Goal: Transaction & Acquisition: Subscribe to service/newsletter

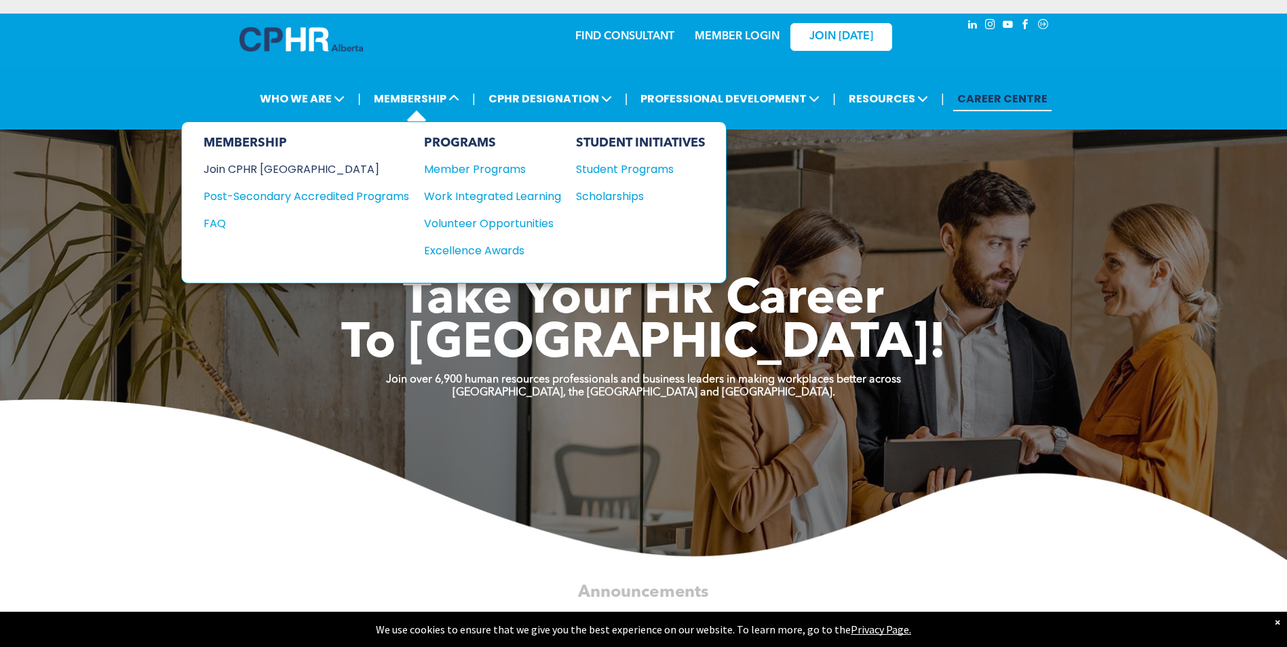
click at [235, 166] on div "Join CPHR [GEOGRAPHIC_DATA]" at bounding box center [296, 169] width 185 height 17
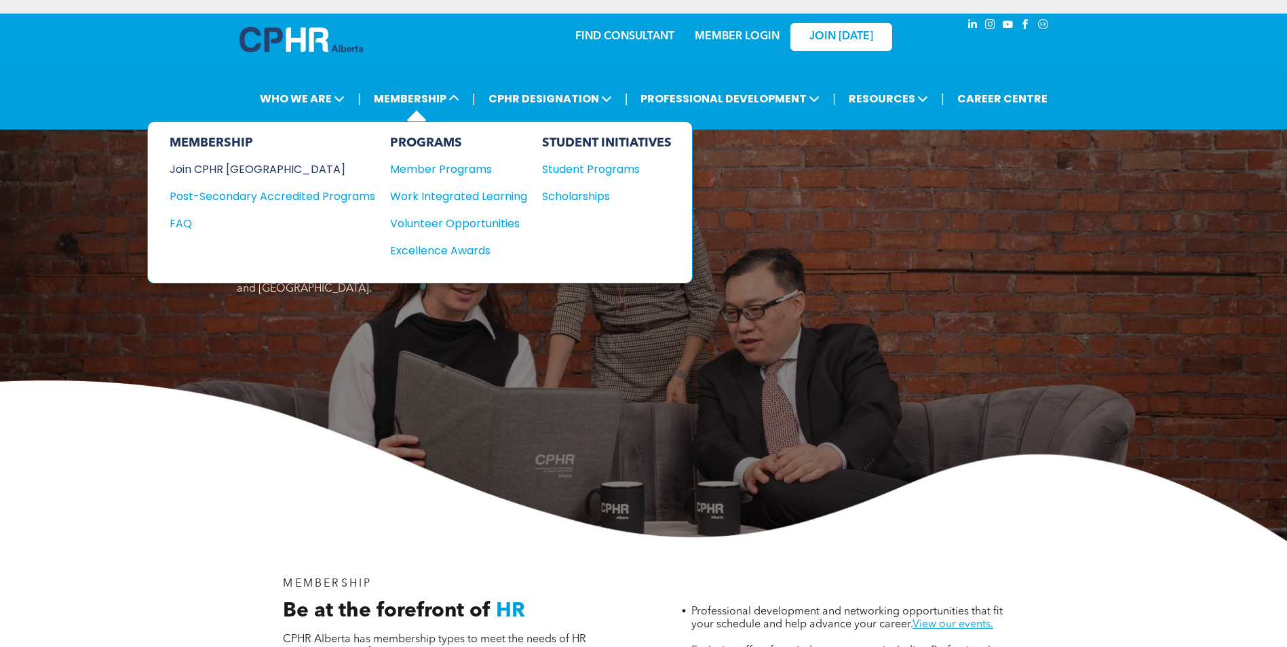
click at [263, 165] on div "Join CPHR [GEOGRAPHIC_DATA]" at bounding box center [262, 169] width 185 height 17
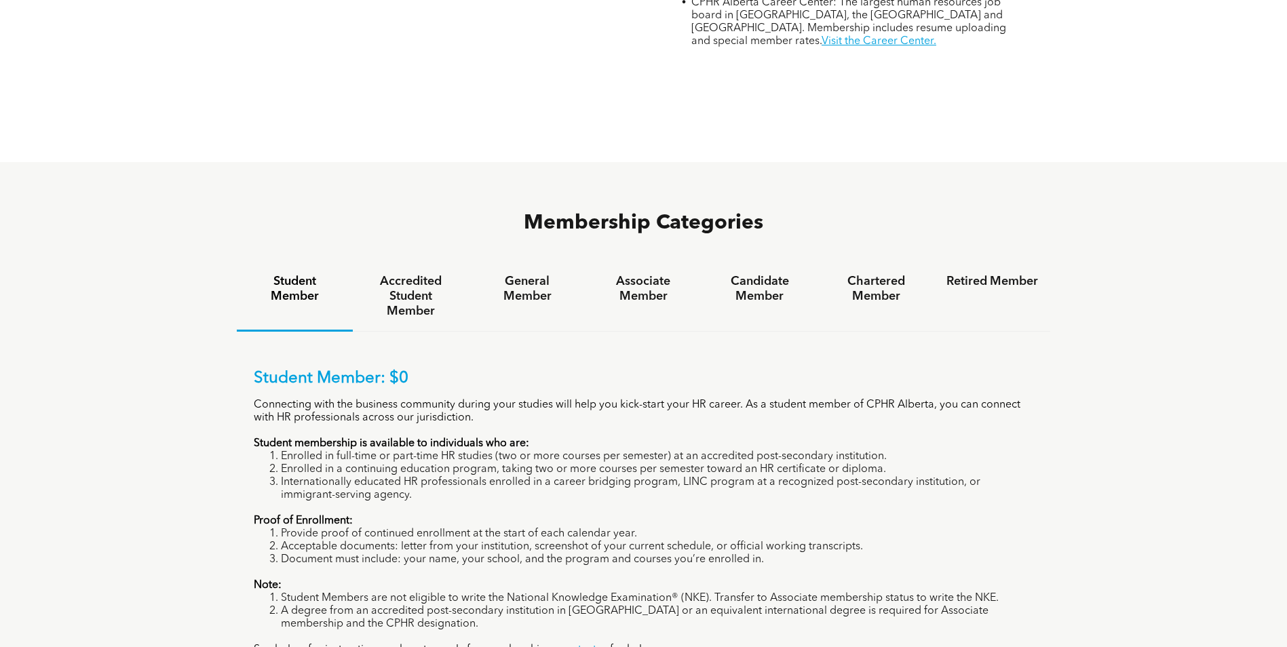
scroll to position [814, 0]
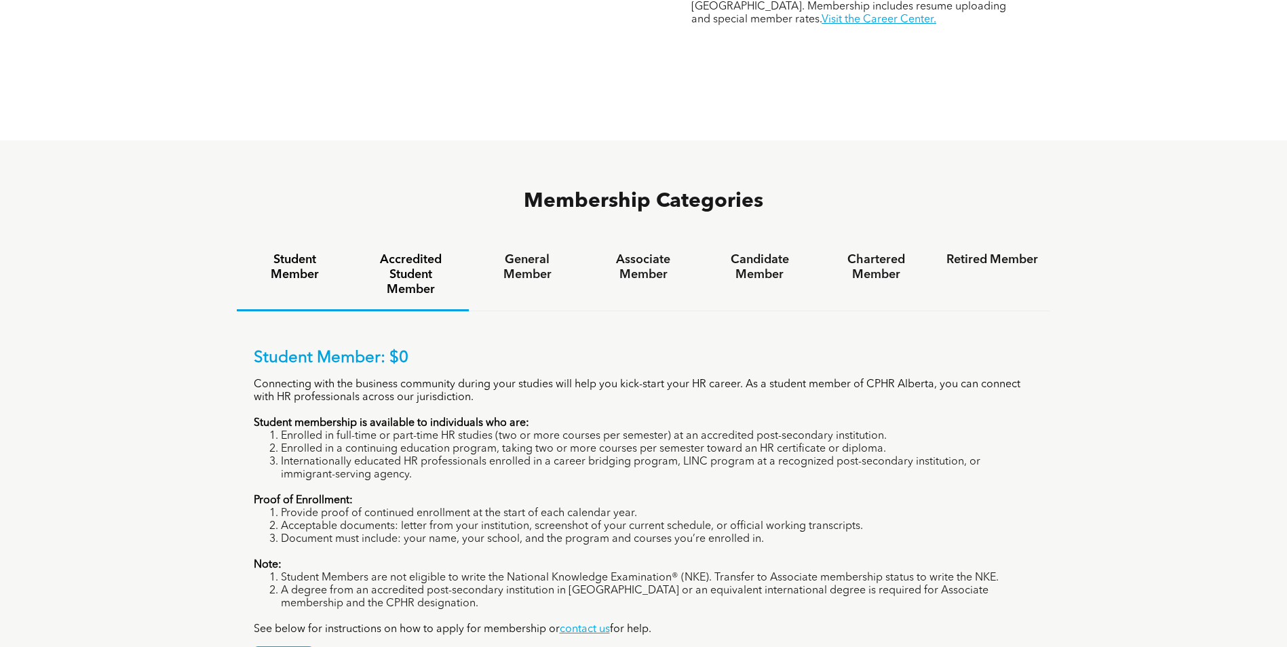
click at [409, 252] on h4 "Accredited Student Member" at bounding box center [411, 274] width 92 height 45
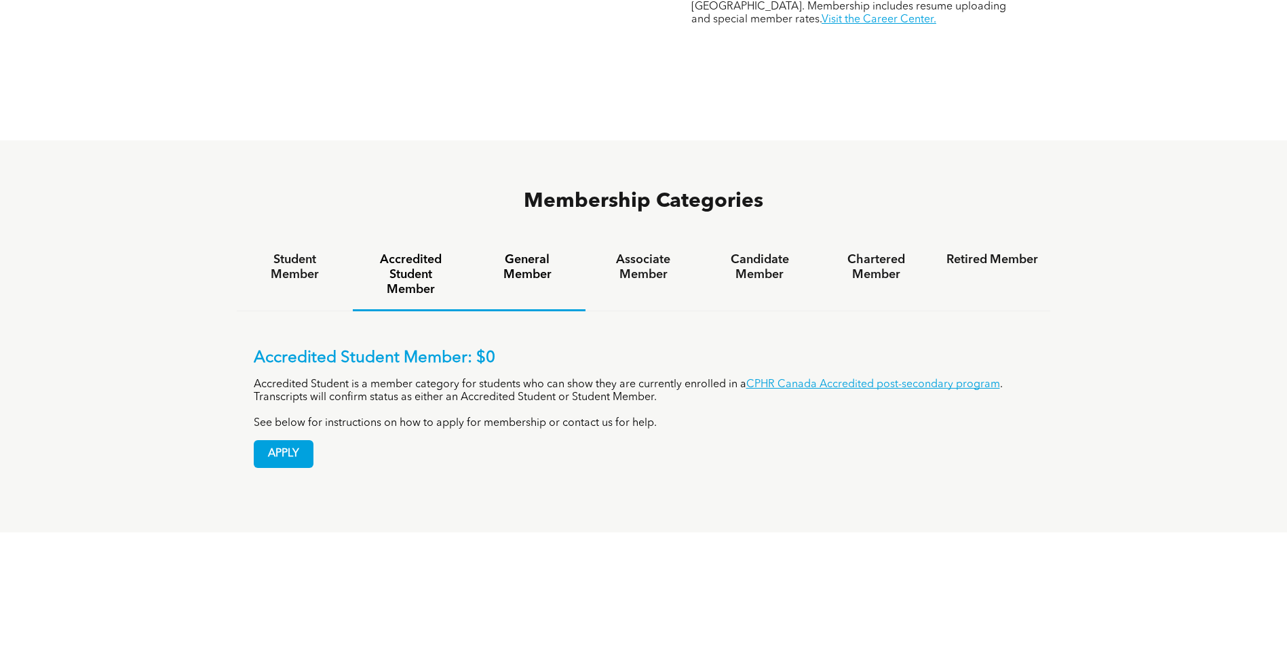
click at [523, 252] on h4 "General Member" at bounding box center [527, 267] width 92 height 30
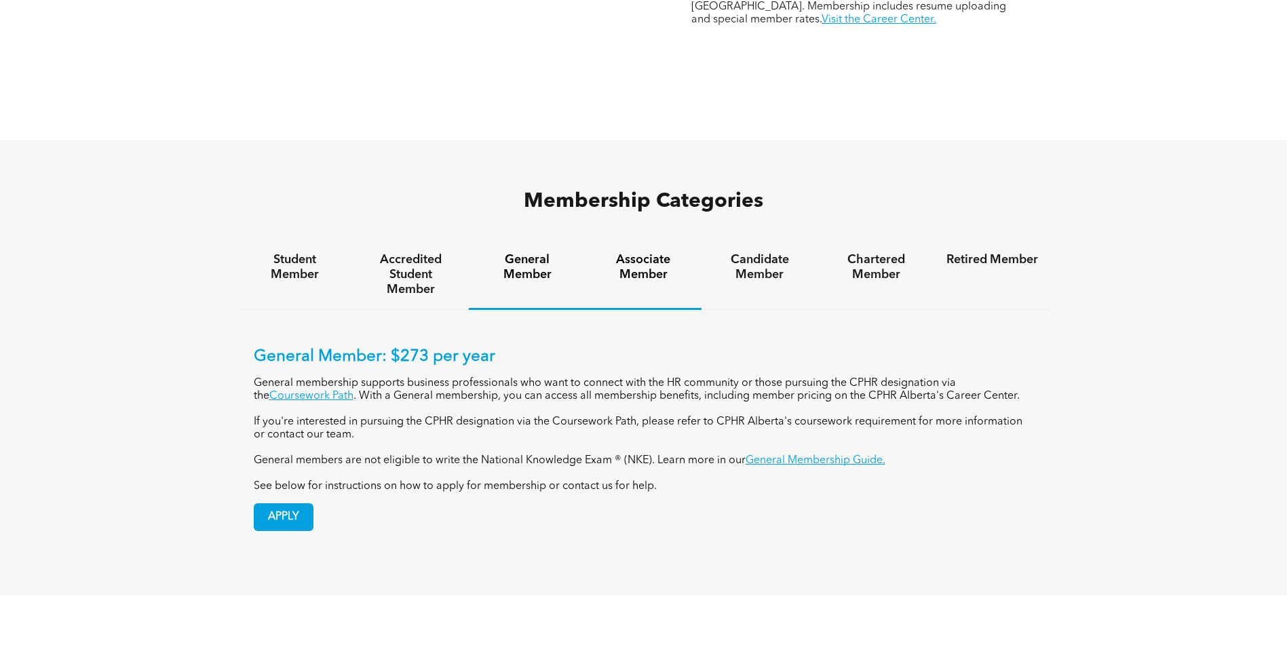
click at [650, 252] on h4 "Associate Member" at bounding box center [644, 267] width 92 height 30
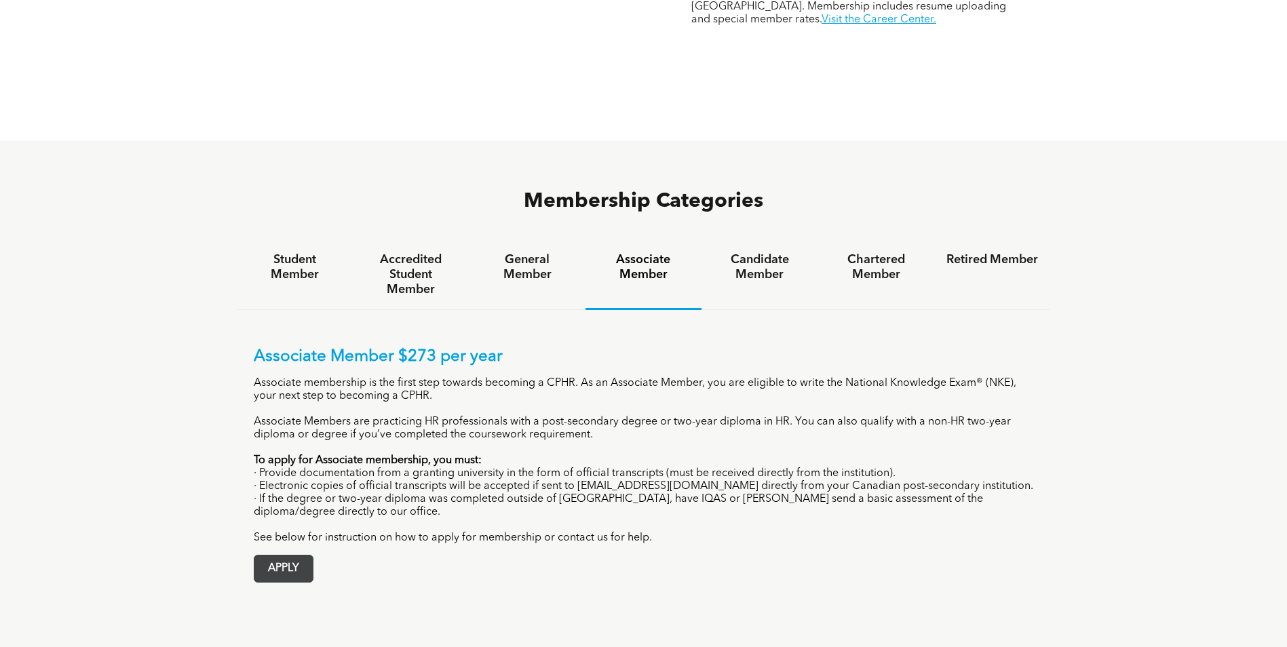
click at [298, 556] on span "APPLY" at bounding box center [284, 569] width 58 height 26
click at [764, 252] on h4 "Candidate Member" at bounding box center [760, 267] width 92 height 30
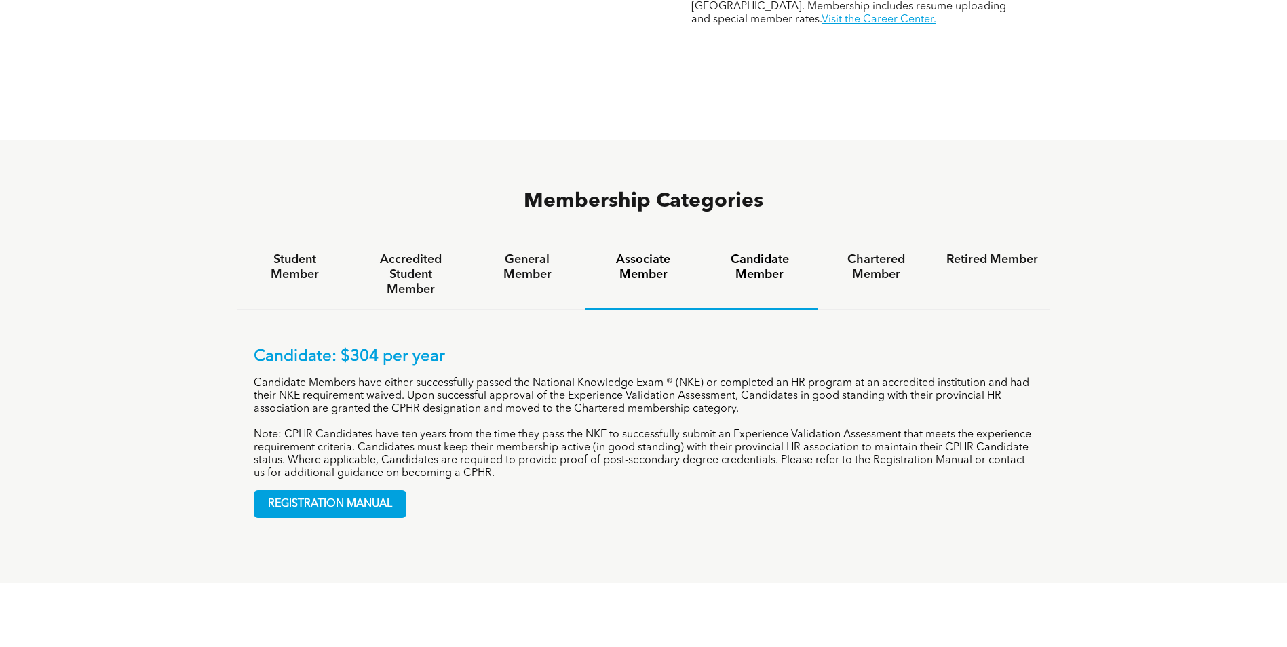
click at [628, 252] on h4 "Associate Member" at bounding box center [644, 267] width 92 height 30
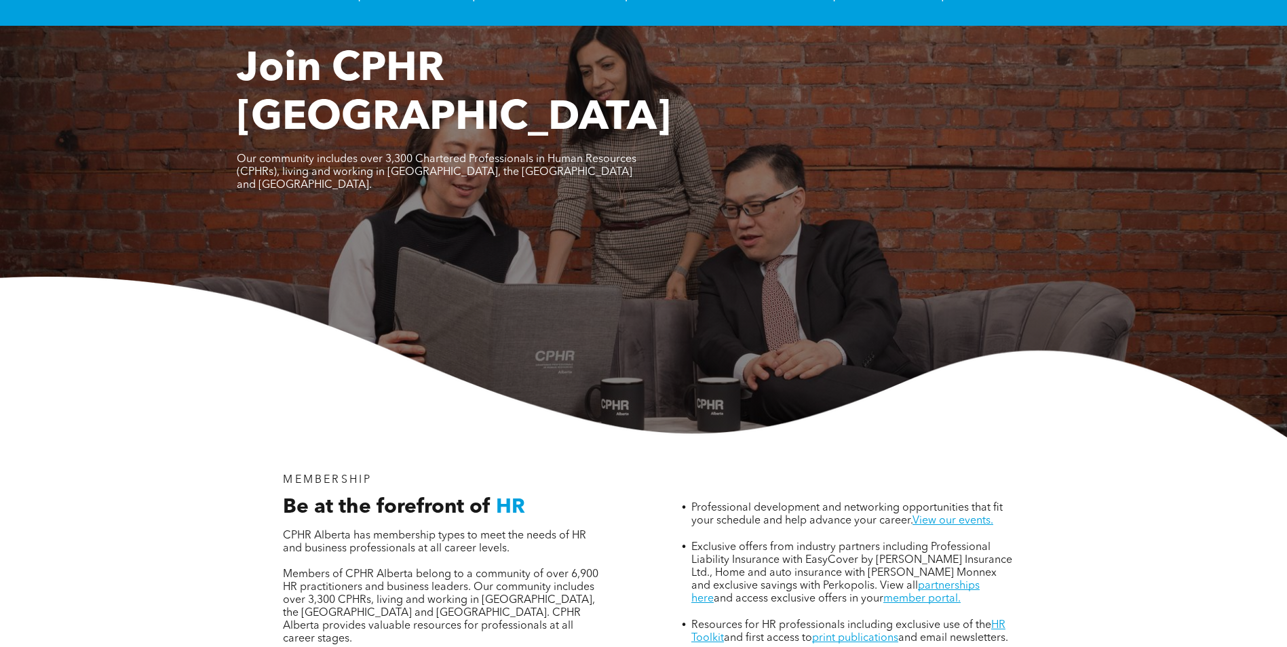
scroll to position [0, 0]
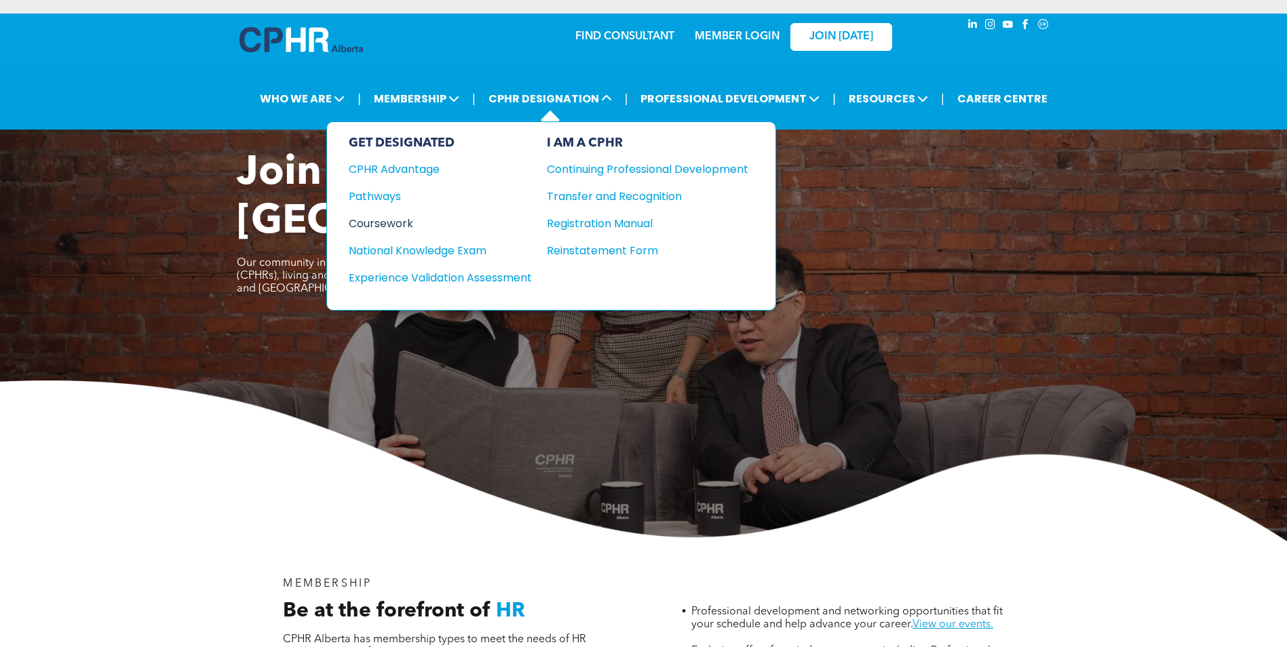
click at [401, 224] on div "Coursework" at bounding box center [431, 223] width 165 height 17
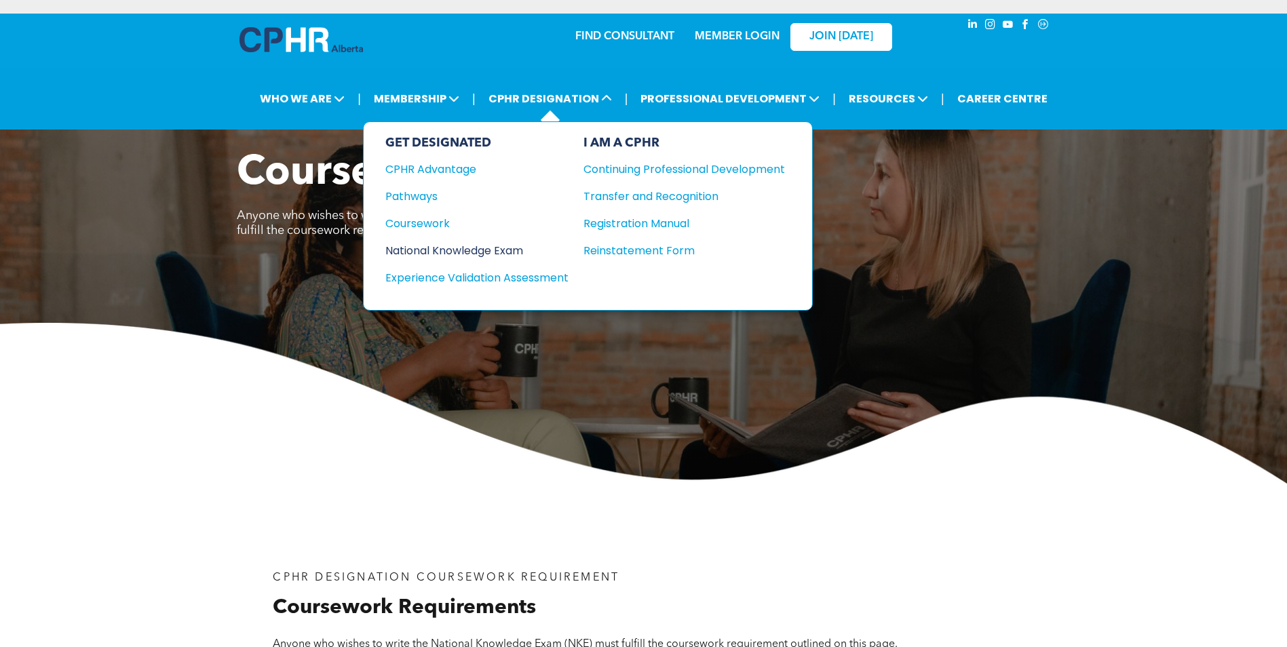
click at [450, 251] on div "National Knowledge Exam" at bounding box center [467, 250] width 165 height 17
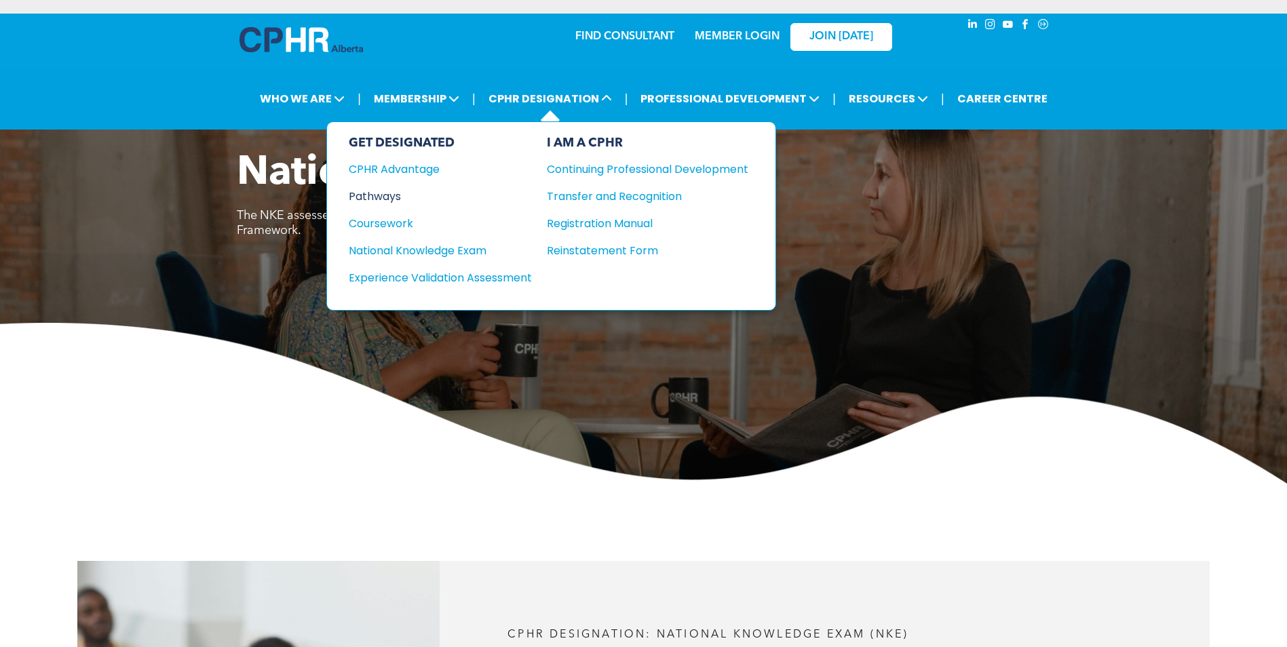
click at [381, 195] on div "Pathways" at bounding box center [431, 196] width 165 height 17
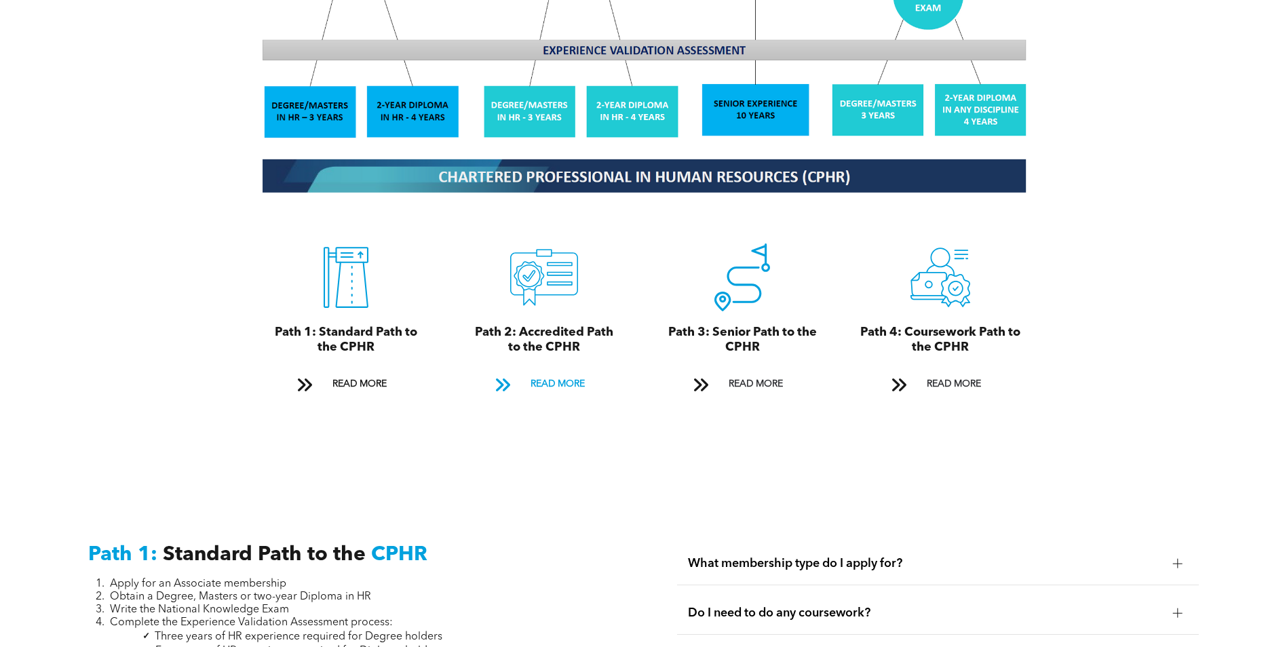
scroll to position [1425, 0]
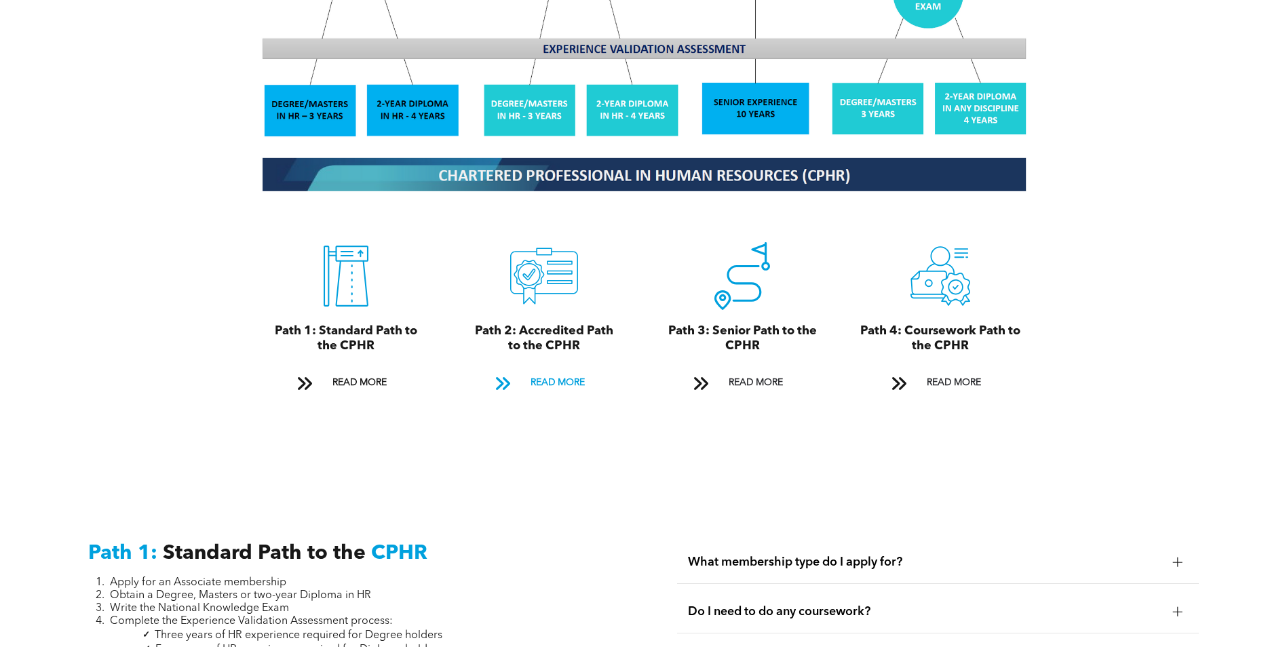
click at [552, 371] on span "READ MORE" at bounding box center [558, 383] width 64 height 25
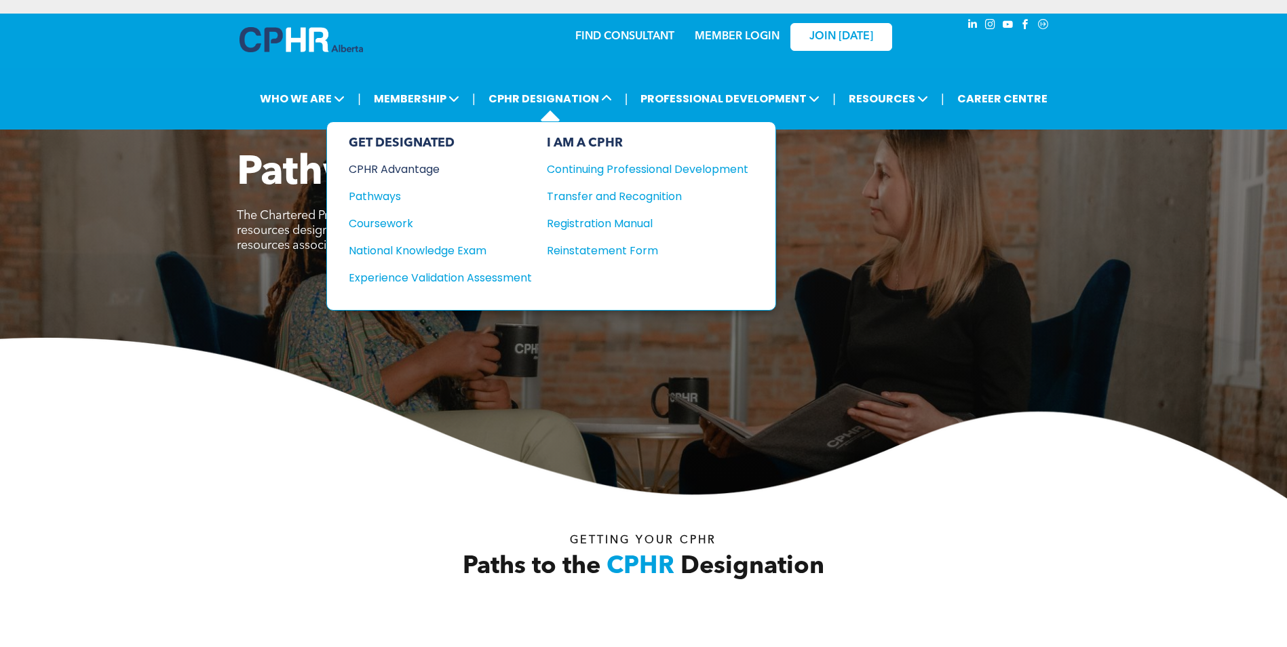
click at [405, 168] on div "CPHR Advantage" at bounding box center [431, 169] width 165 height 17
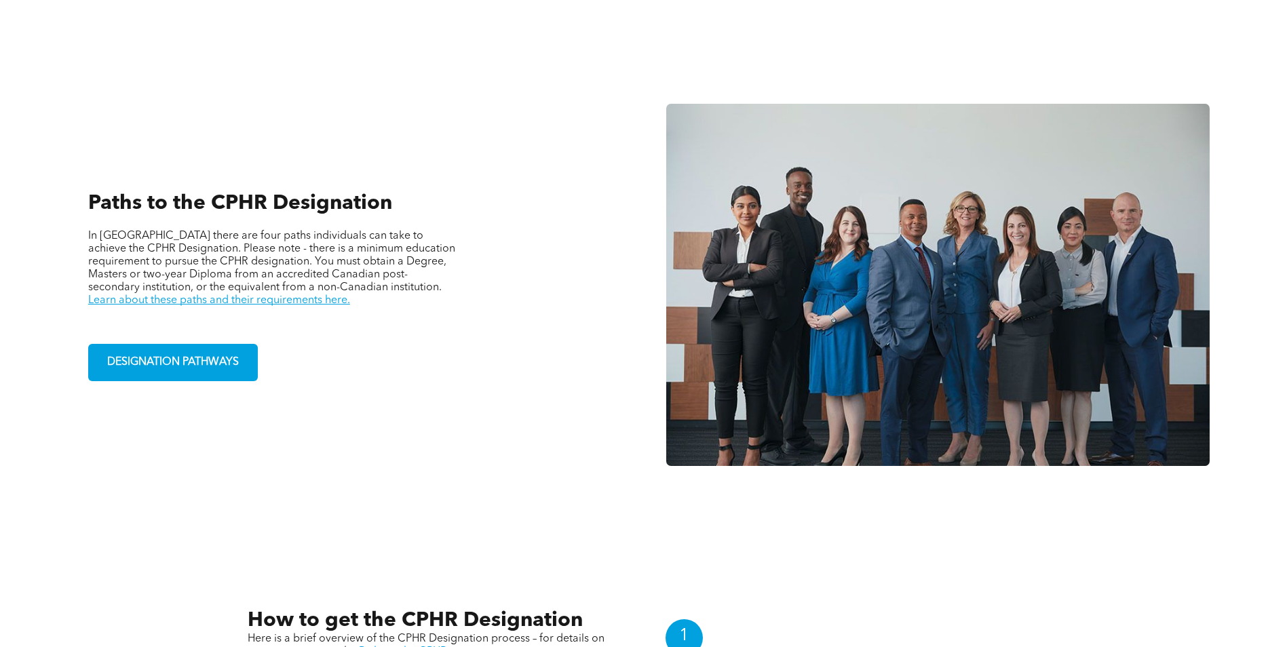
scroll to position [1086, 0]
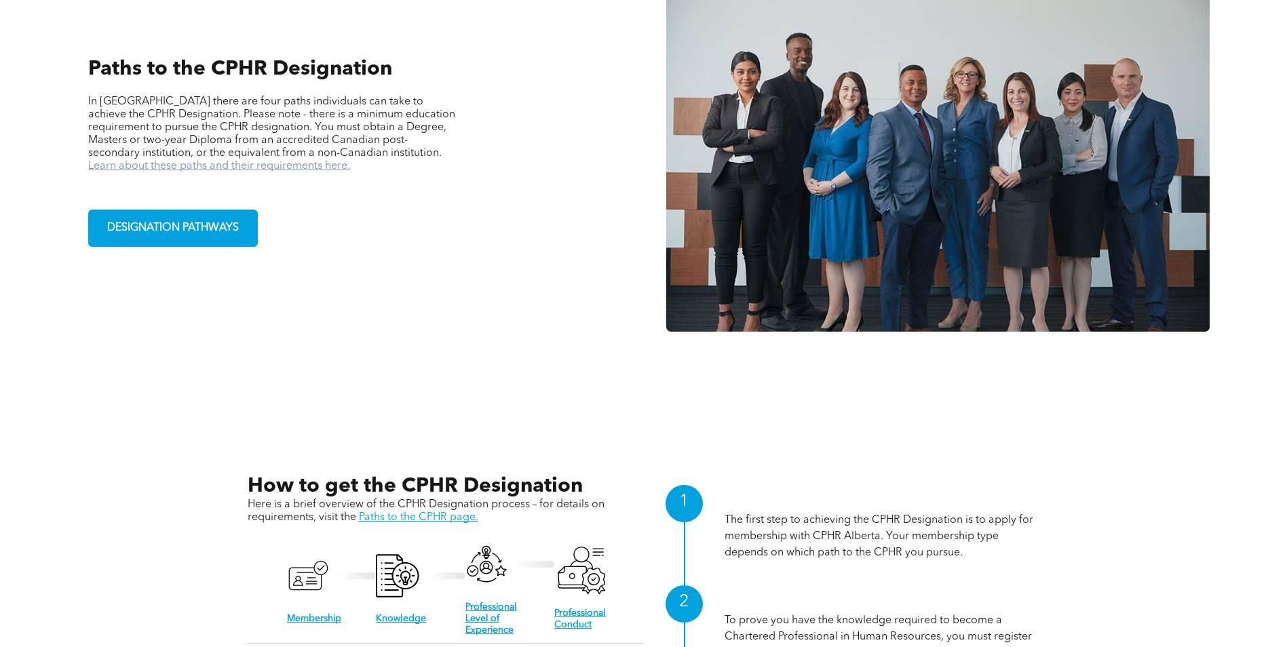
click at [350, 161] on link "Learn about these paths and their requirements here." at bounding box center [219, 166] width 262 height 11
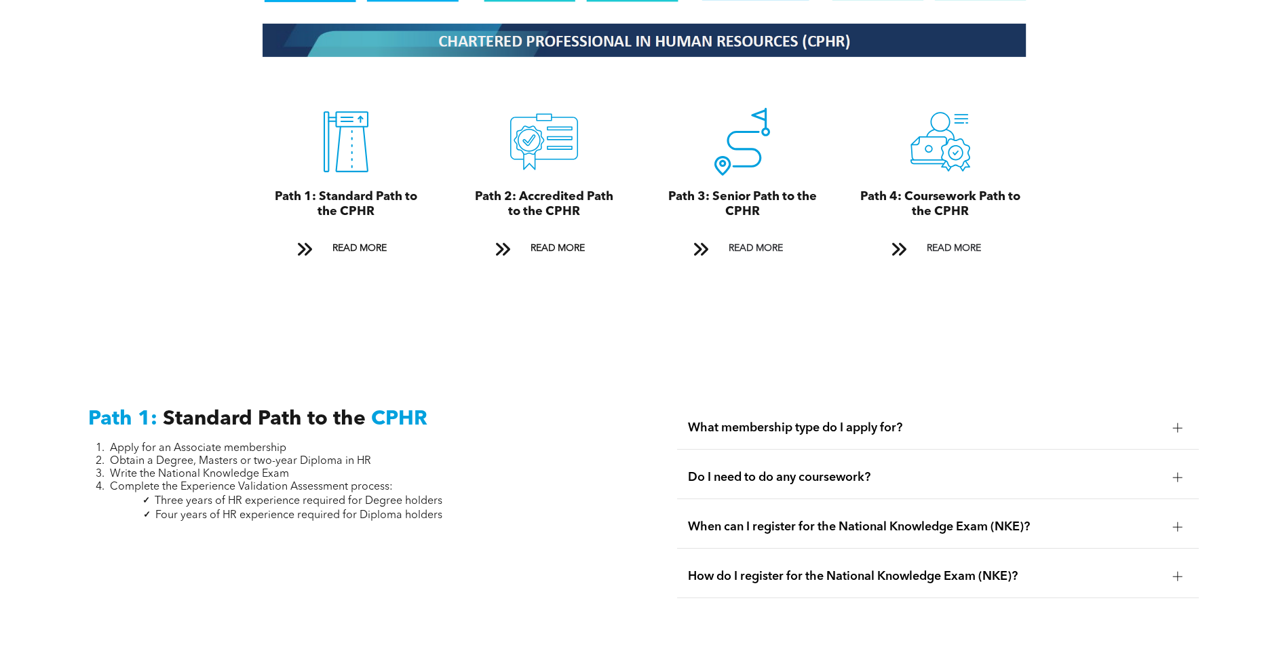
scroll to position [1561, 0]
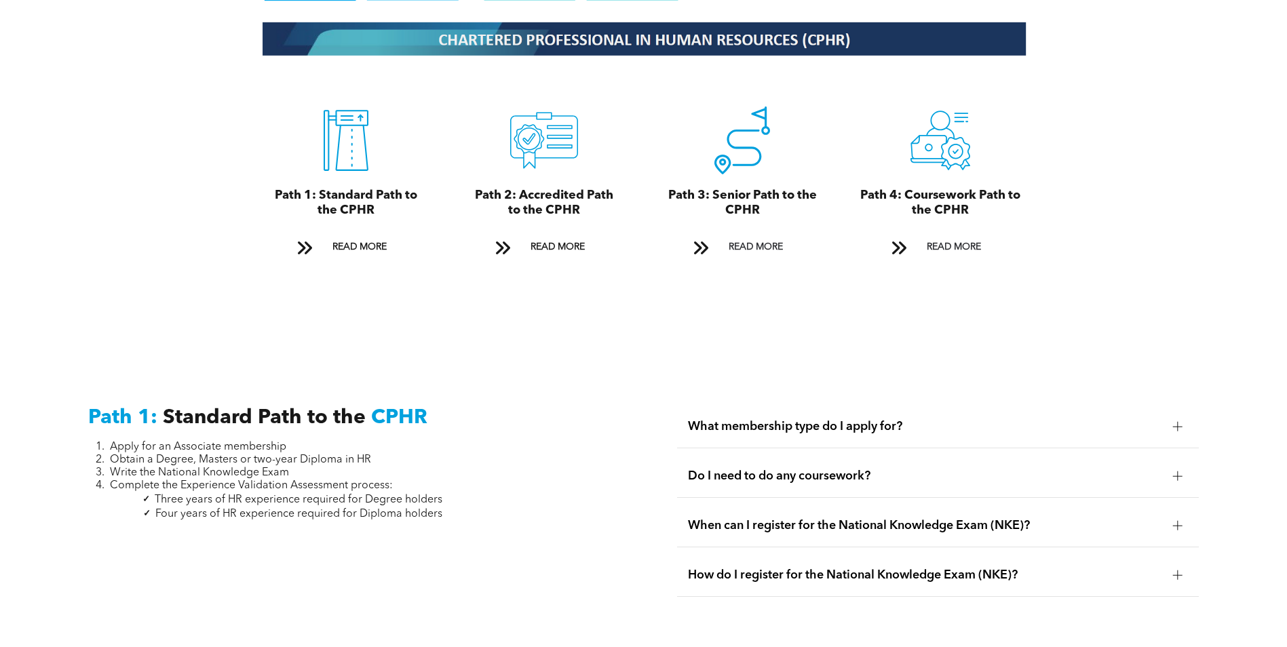
click at [1172, 516] on div at bounding box center [1178, 526] width 20 height 20
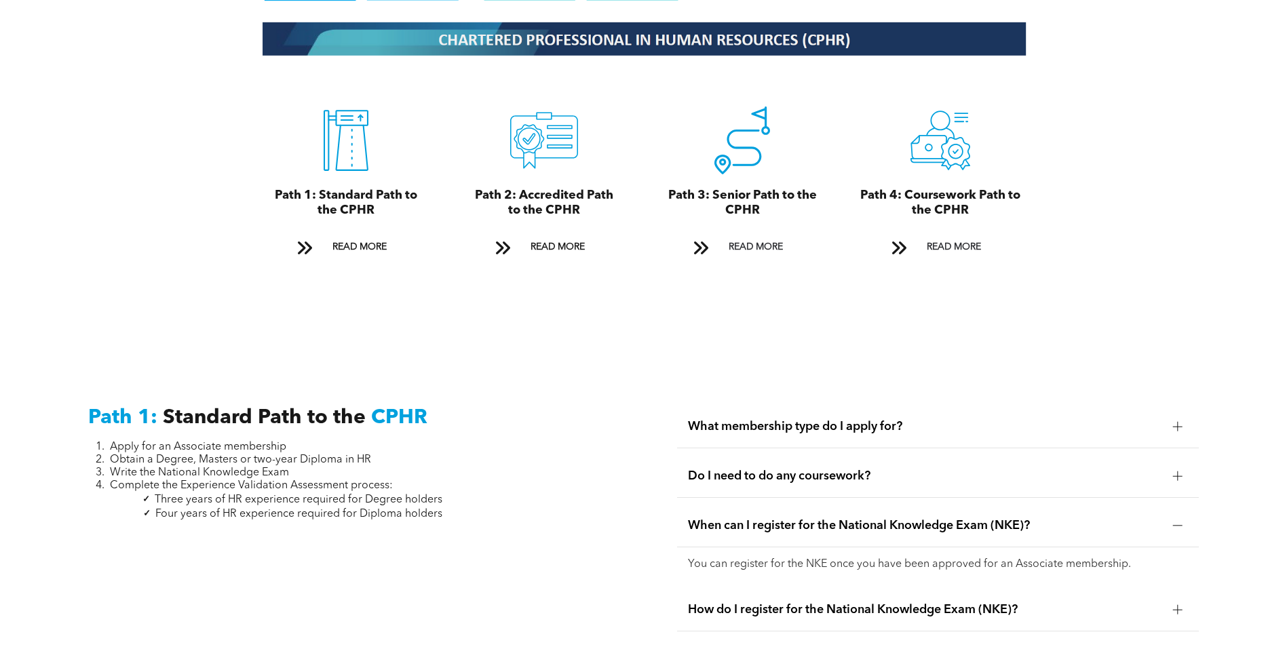
click at [1178, 422] on div at bounding box center [1178, 427] width 1 height 10
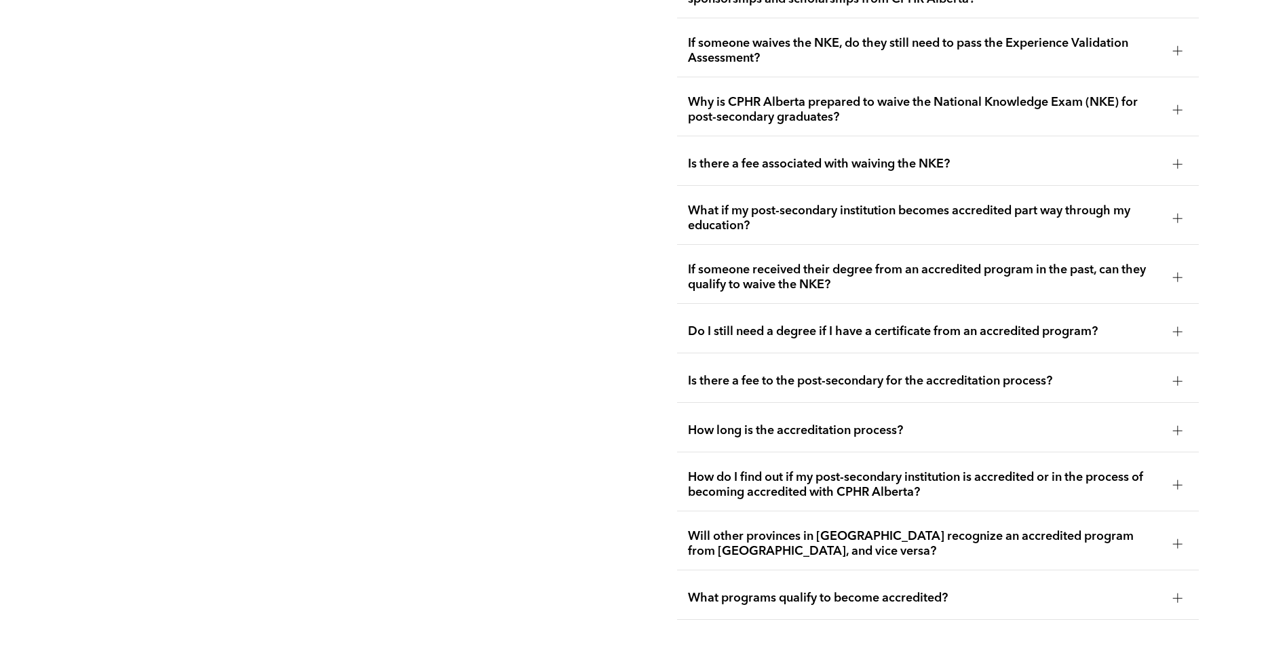
scroll to position [2783, 0]
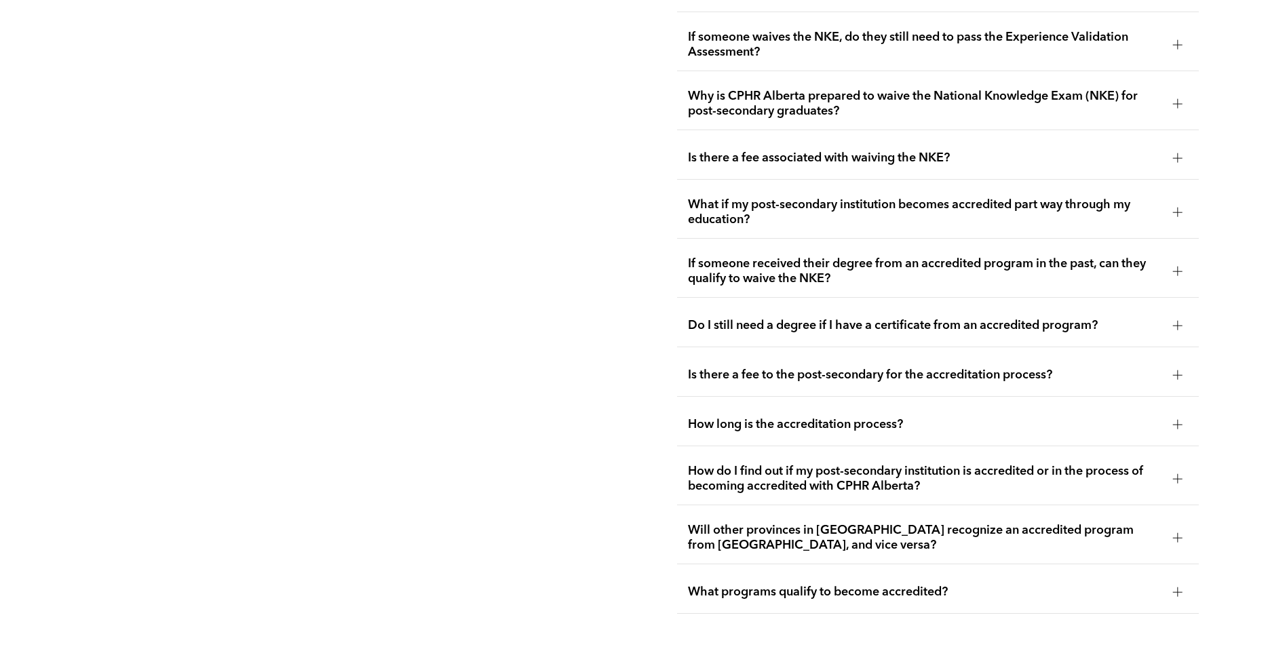
click at [1173, 474] on div at bounding box center [1178, 479] width 10 height 10
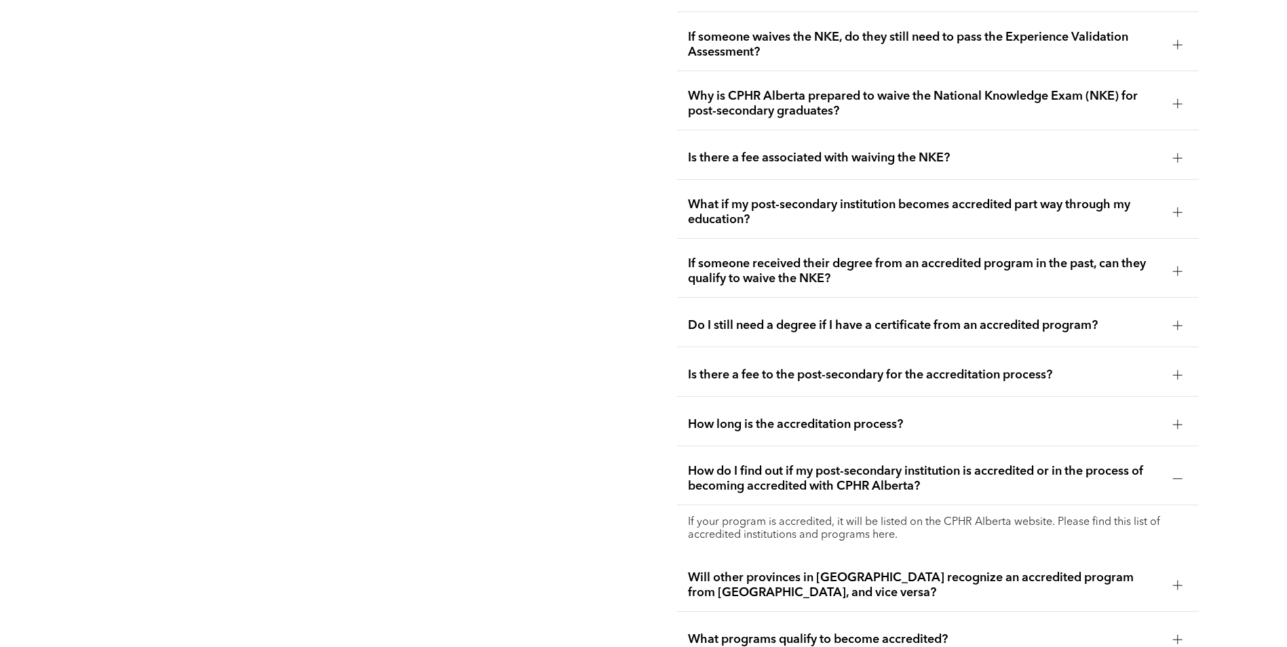
click at [886, 516] on p "If your program is accredited, it will be listed on the CPHR Alberta website. P…" at bounding box center [938, 529] width 500 height 26
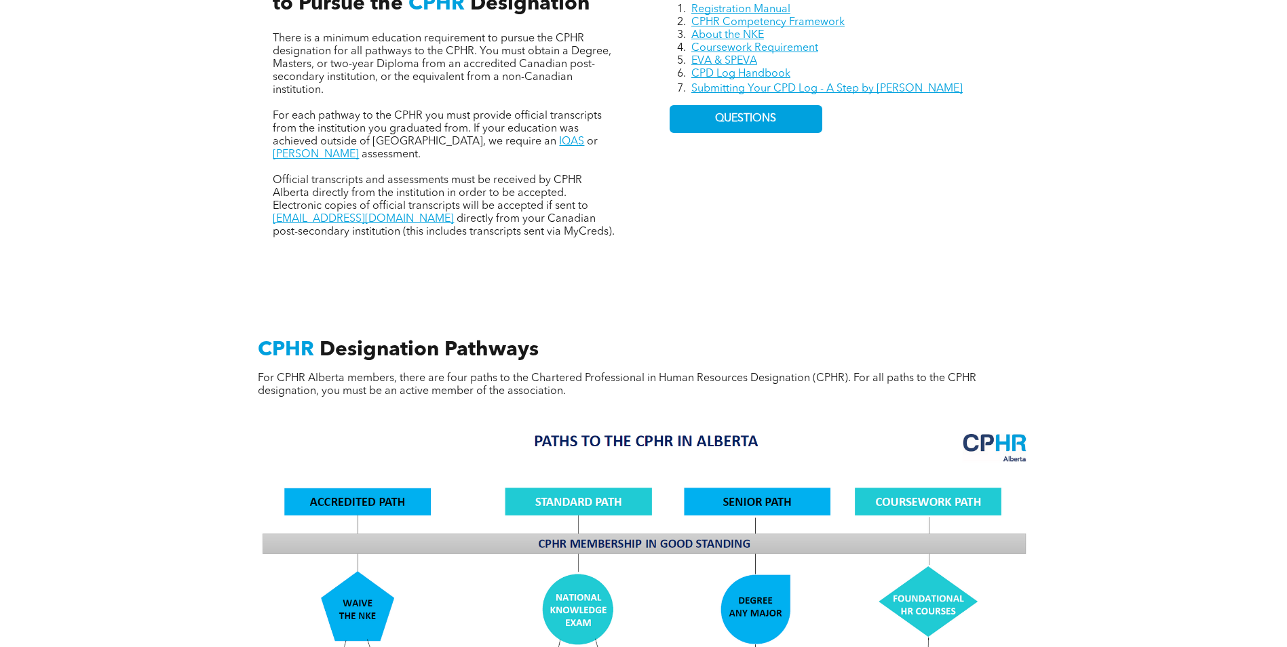
scroll to position [543, 0]
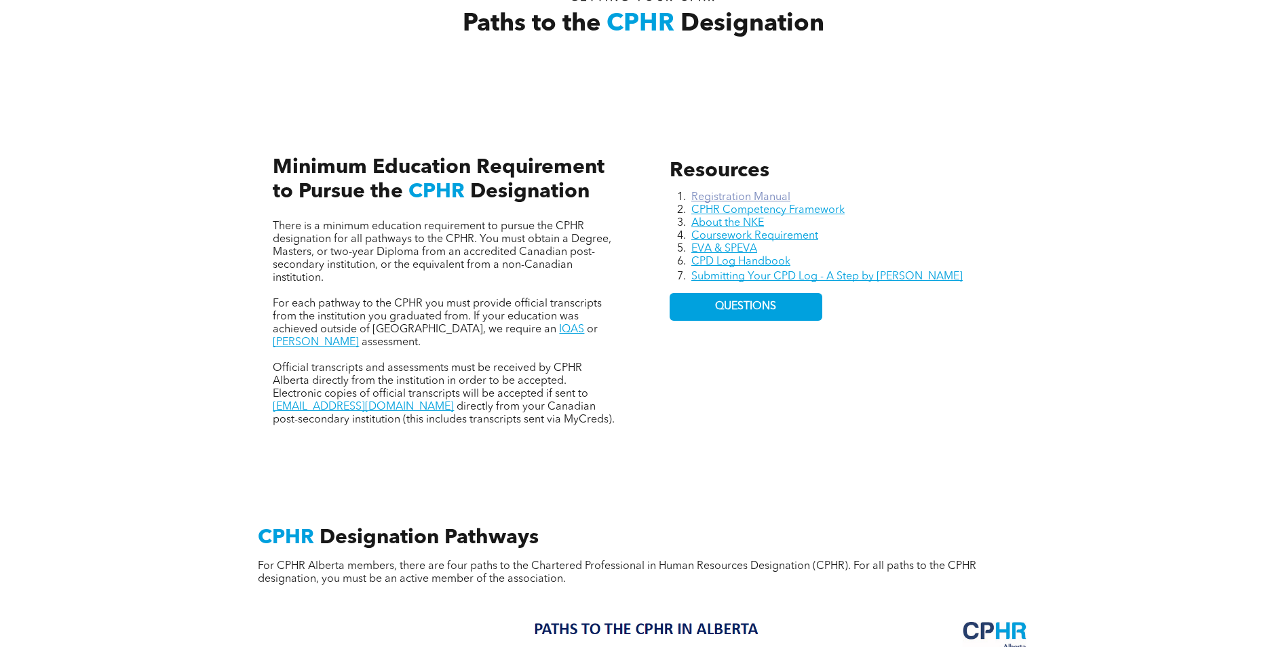
click at [726, 193] on link "Registration Manual" at bounding box center [741, 197] width 99 height 11
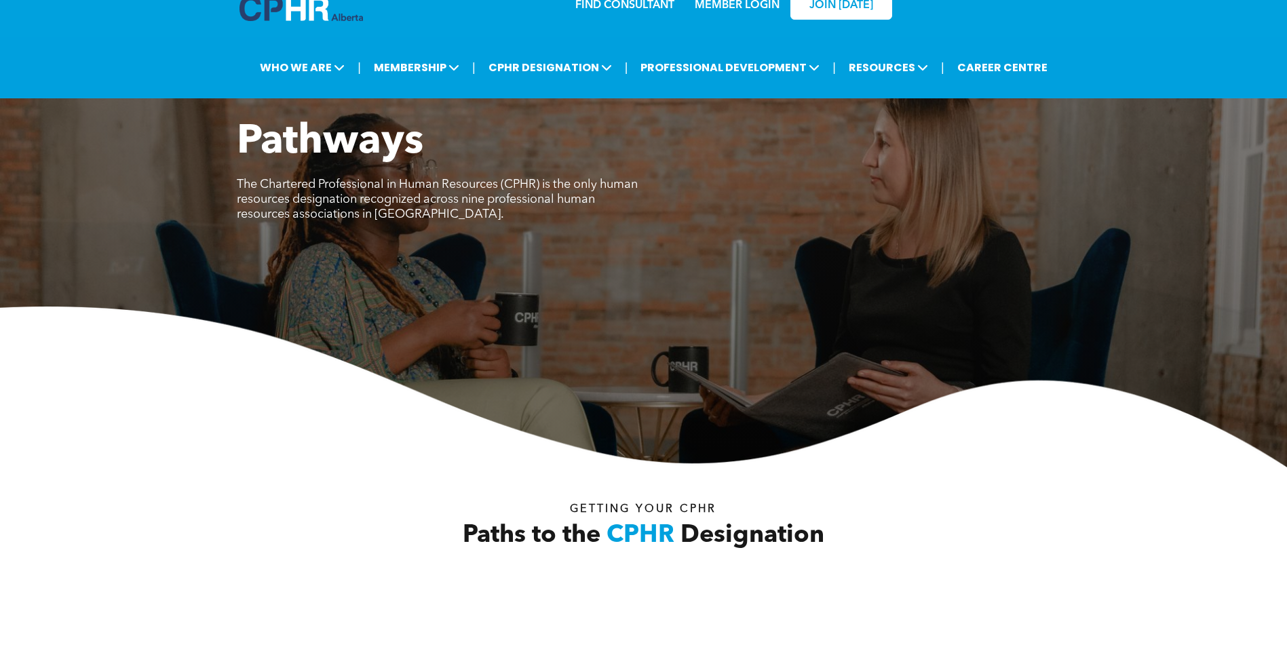
scroll to position [0, 0]
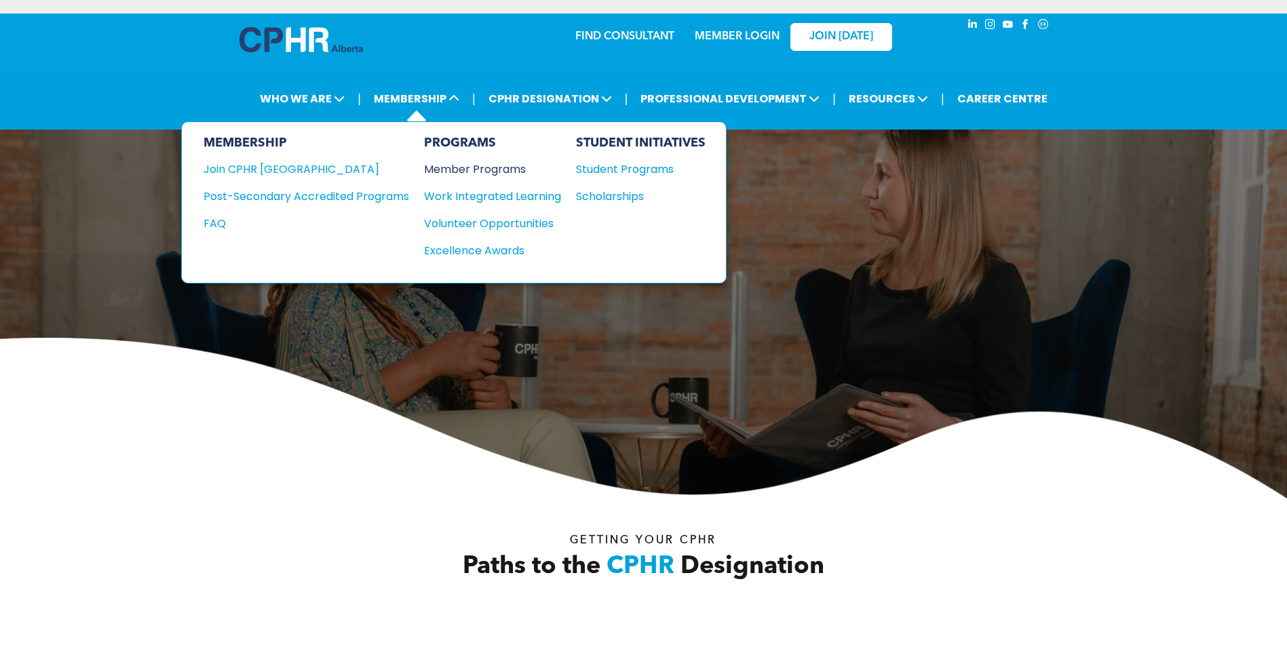
click at [465, 168] on div "Member Programs" at bounding box center [486, 169] width 124 height 17
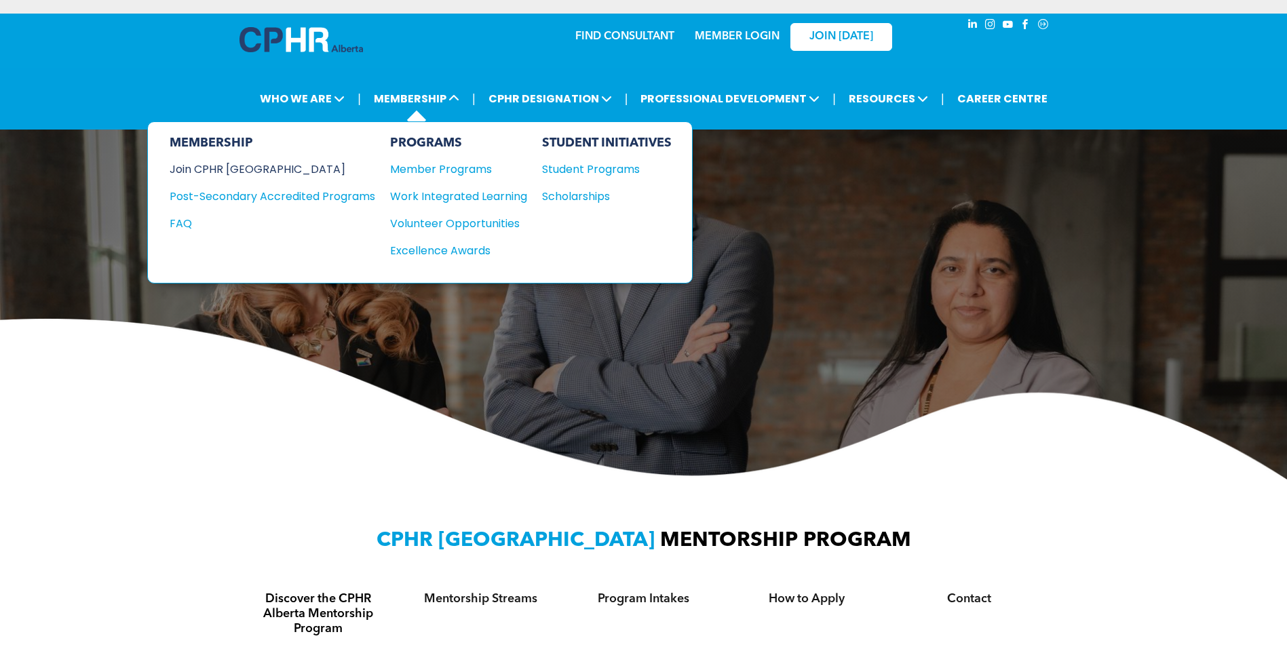
click at [232, 172] on div "Join CPHR [GEOGRAPHIC_DATA]" at bounding box center [262, 169] width 185 height 17
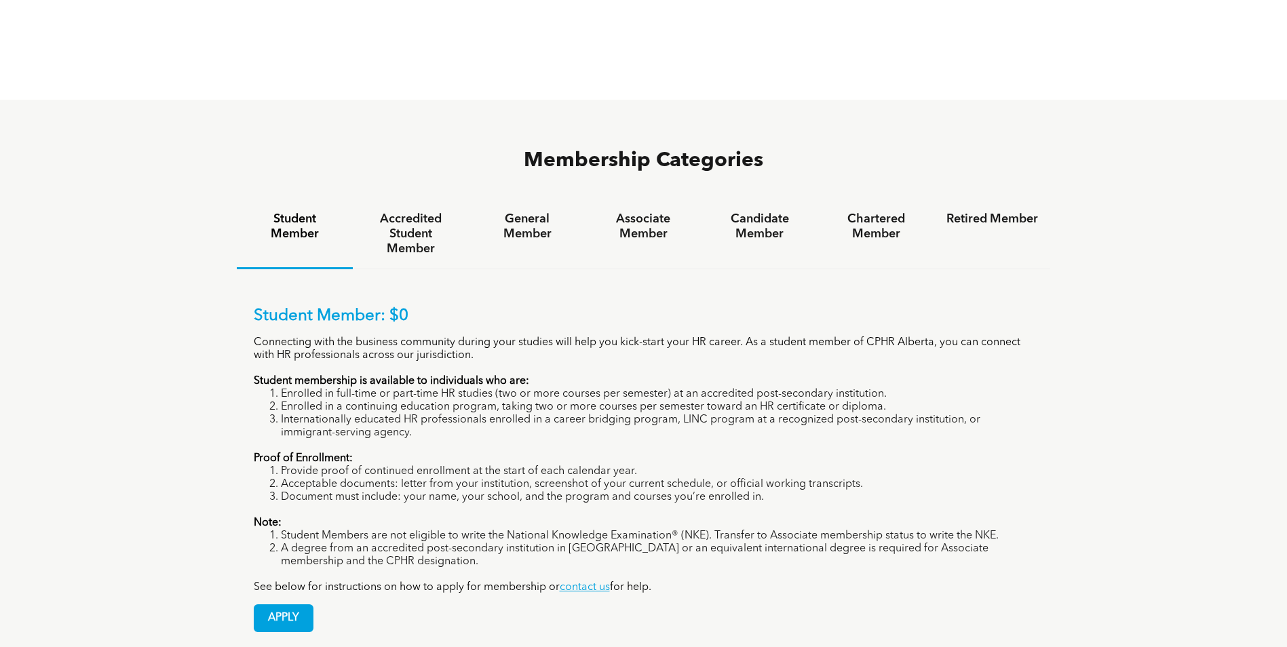
scroll to position [882, 0]
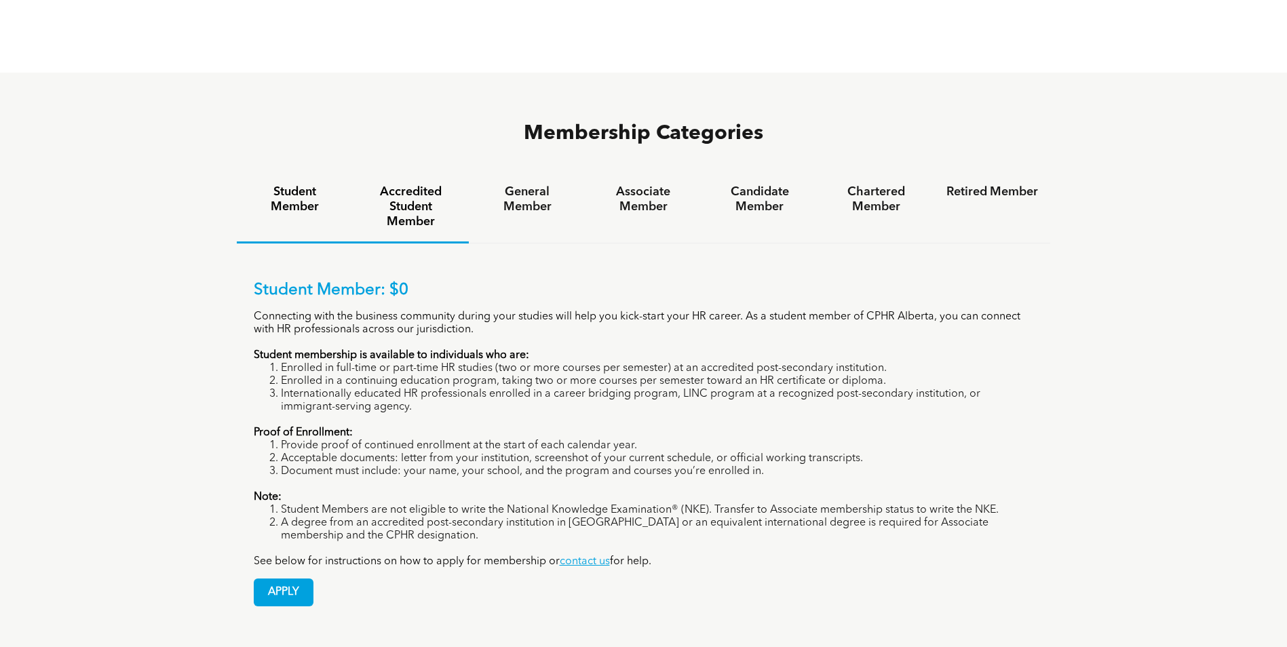
click at [403, 185] on h4 "Accredited Student Member" at bounding box center [411, 207] width 92 height 45
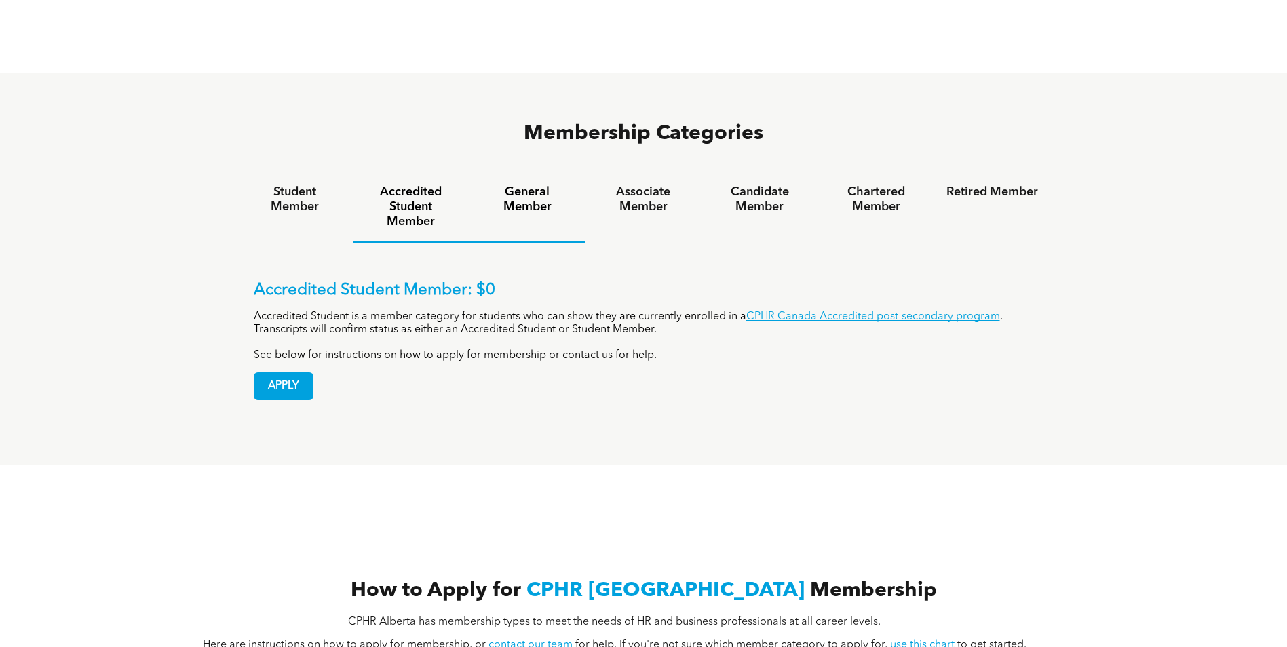
click at [511, 185] on h4 "General Member" at bounding box center [527, 200] width 92 height 30
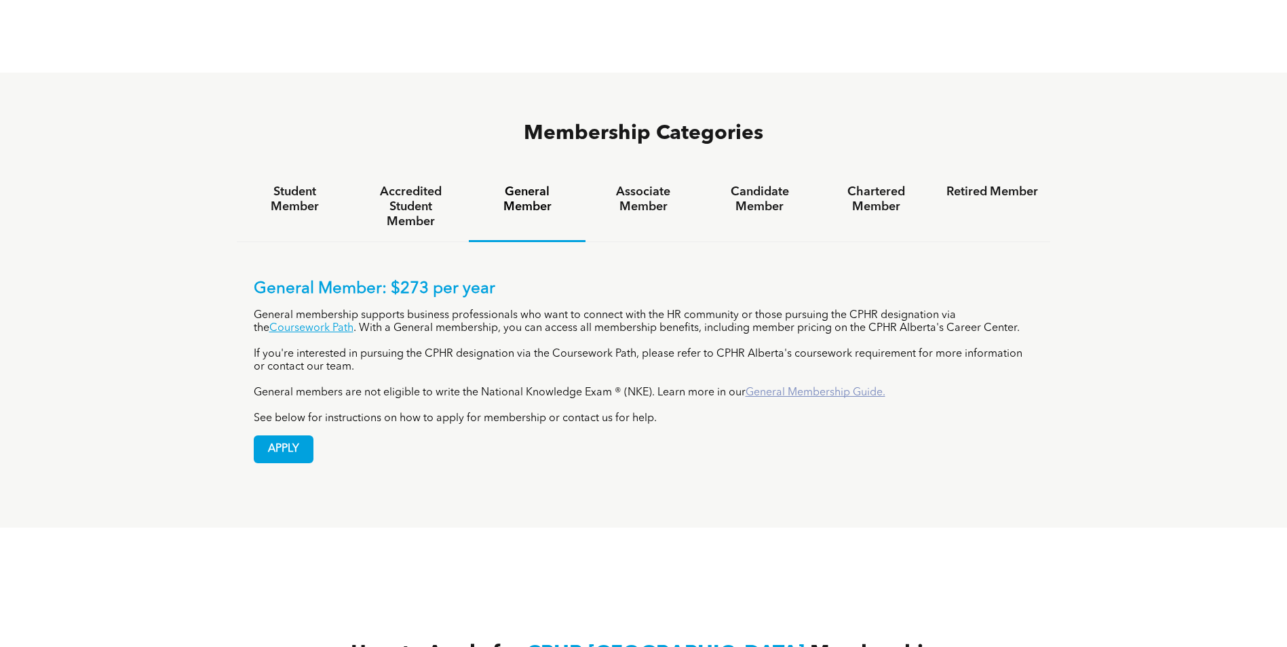
click at [797, 388] on link "General Membership Guide." at bounding box center [816, 393] width 140 height 11
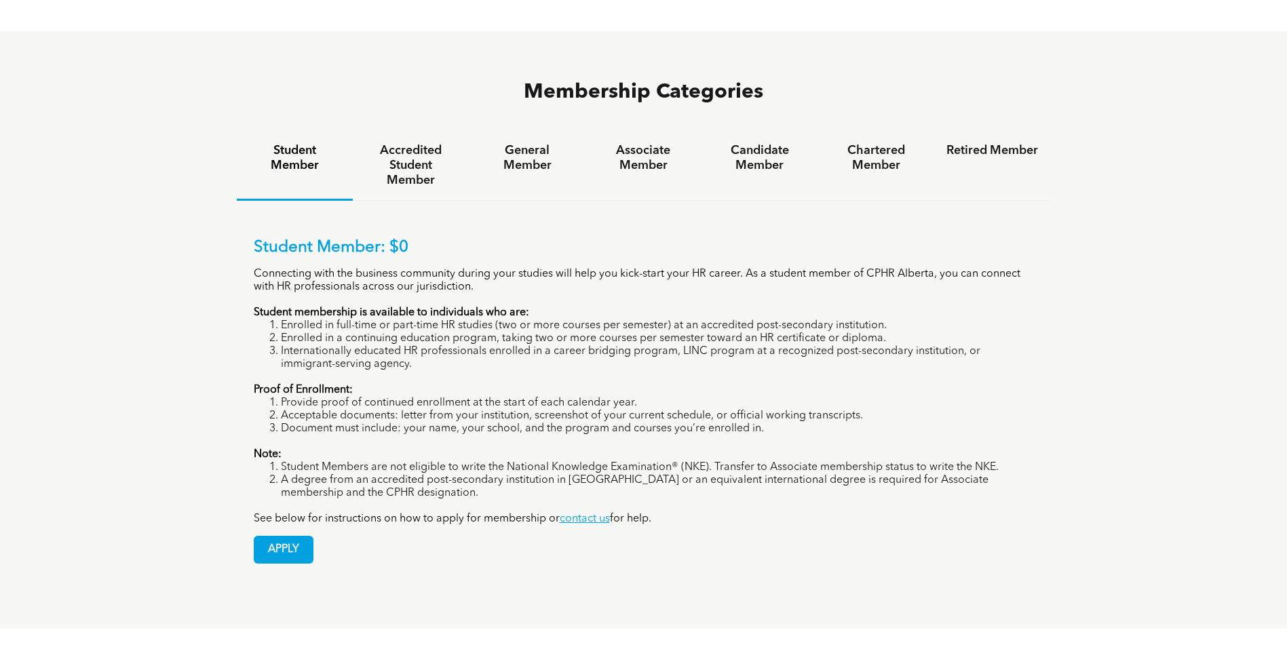
scroll to position [882, 0]
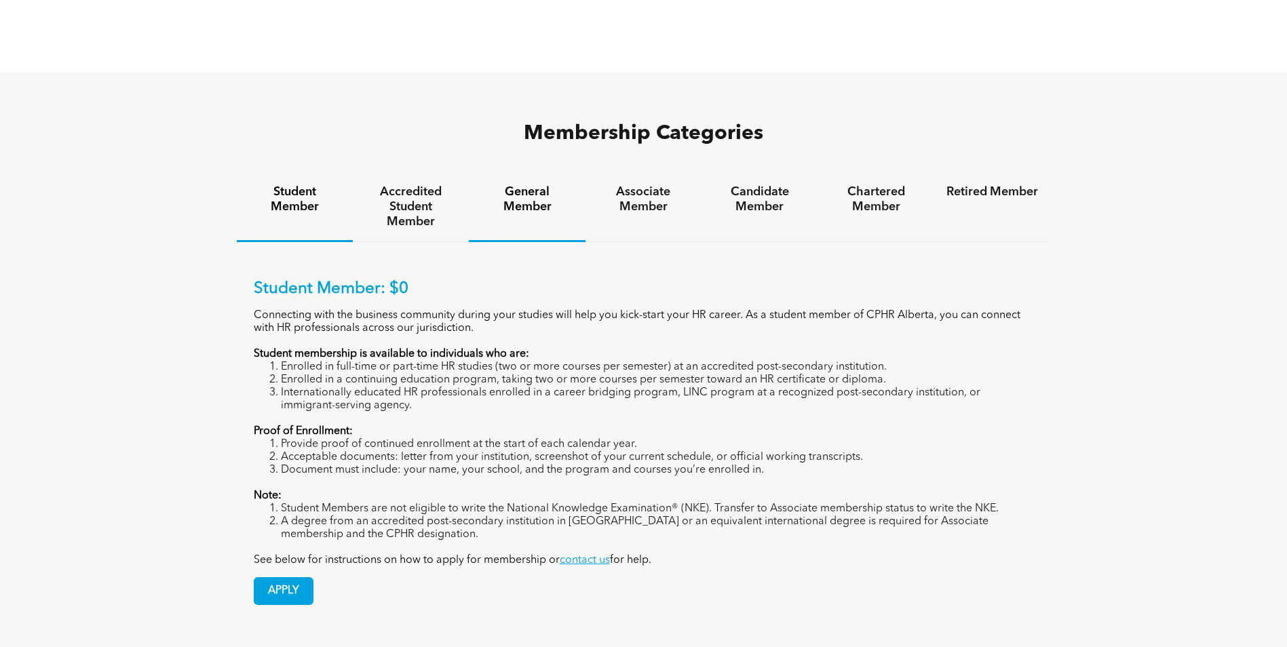
click at [519, 185] on h4 "General Member" at bounding box center [527, 200] width 92 height 30
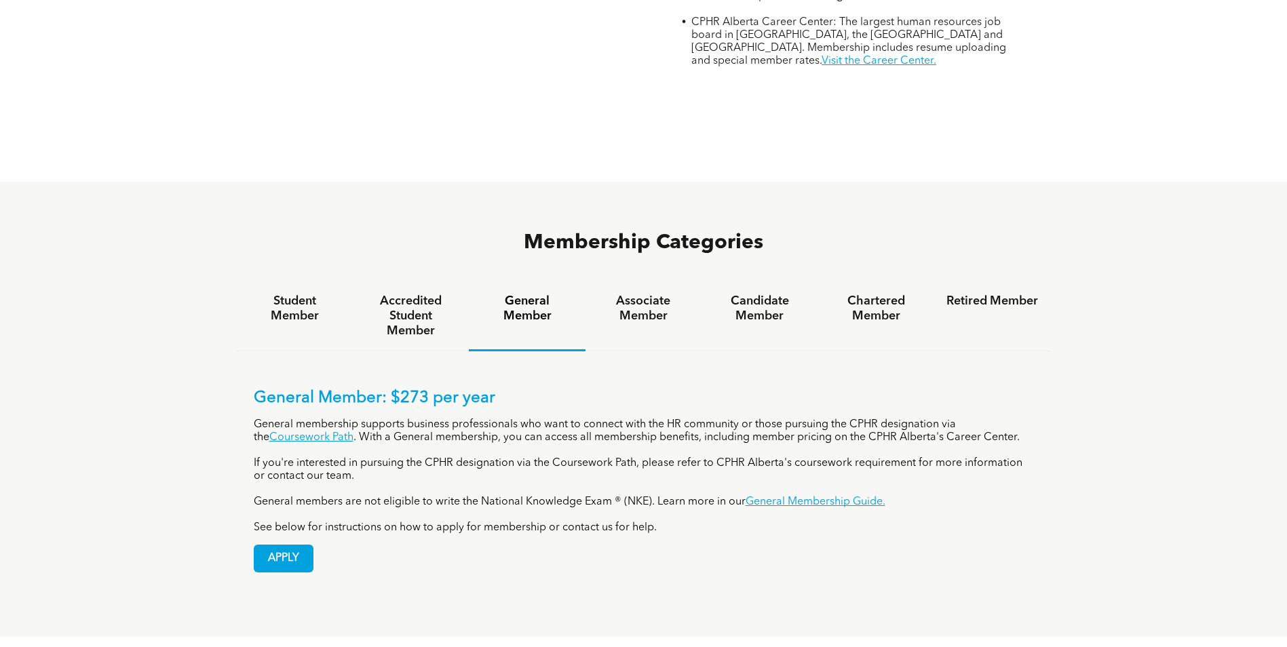
scroll to position [877, 0]
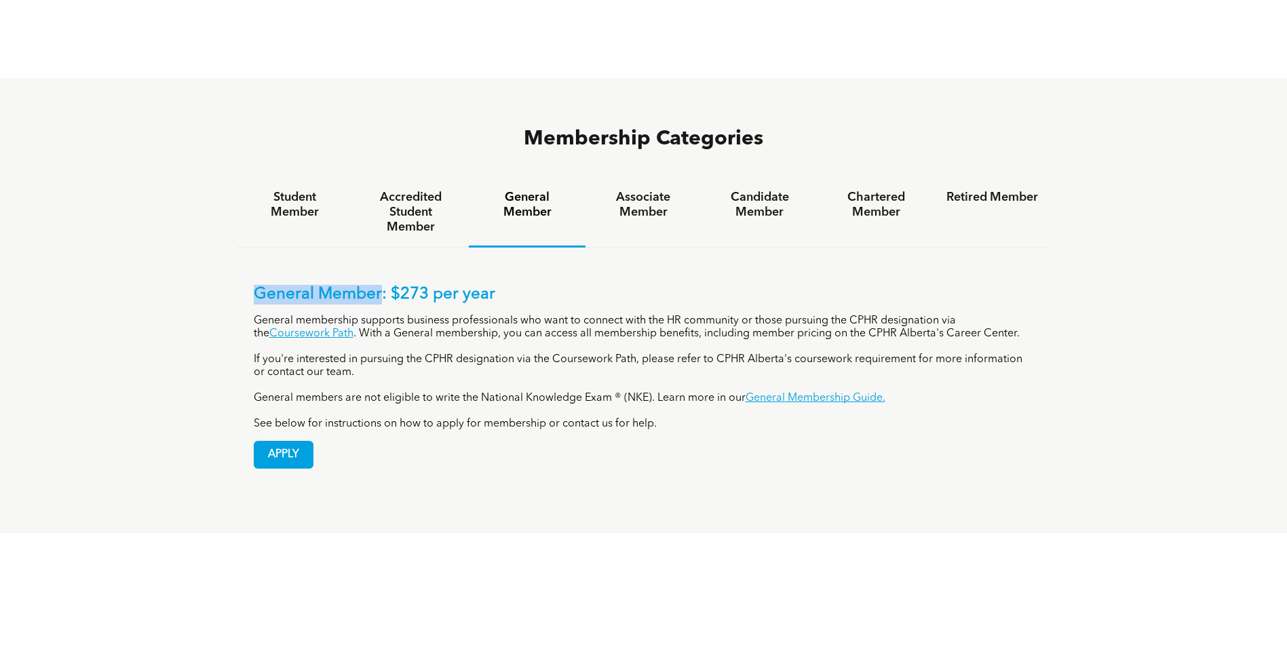
drag, startPoint x: 254, startPoint y: 238, endPoint x: 380, endPoint y: 240, distance: 126.3
click at [380, 285] on p "General Member: $273 per year" at bounding box center [644, 295] width 780 height 20
drag, startPoint x: 380, startPoint y: 240, endPoint x: 369, endPoint y: 242, distance: 11.0
copy p "General Member"
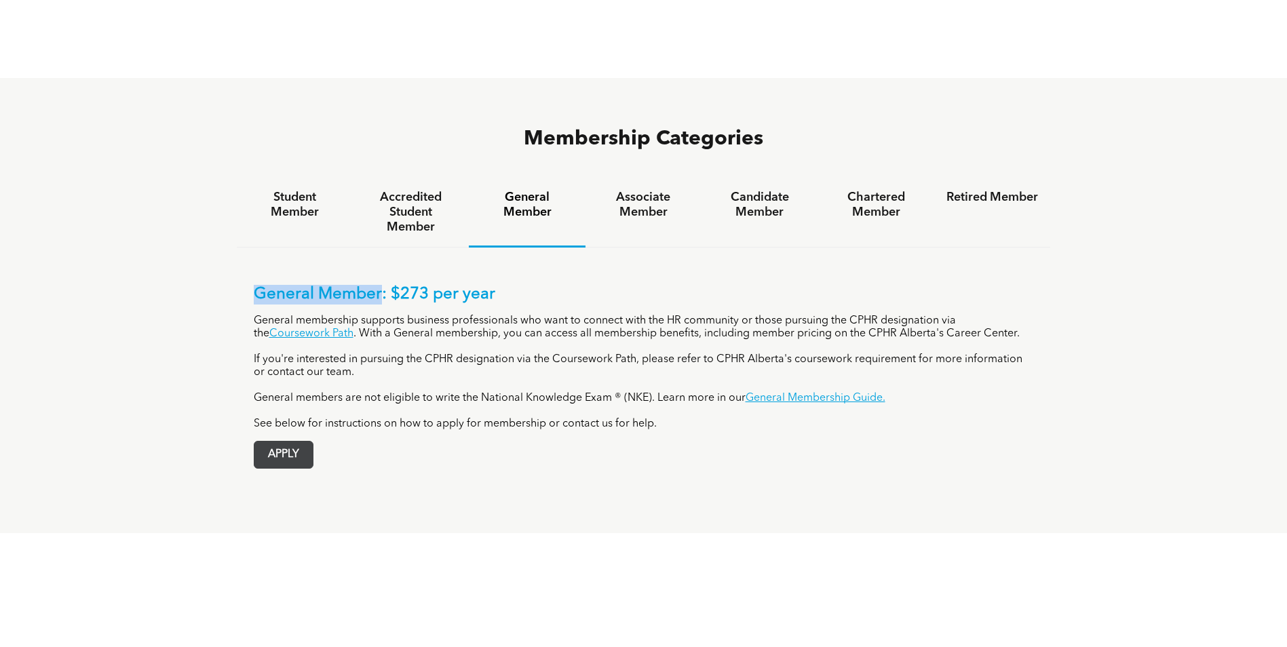
click at [272, 442] on span "APPLY" at bounding box center [284, 455] width 58 height 26
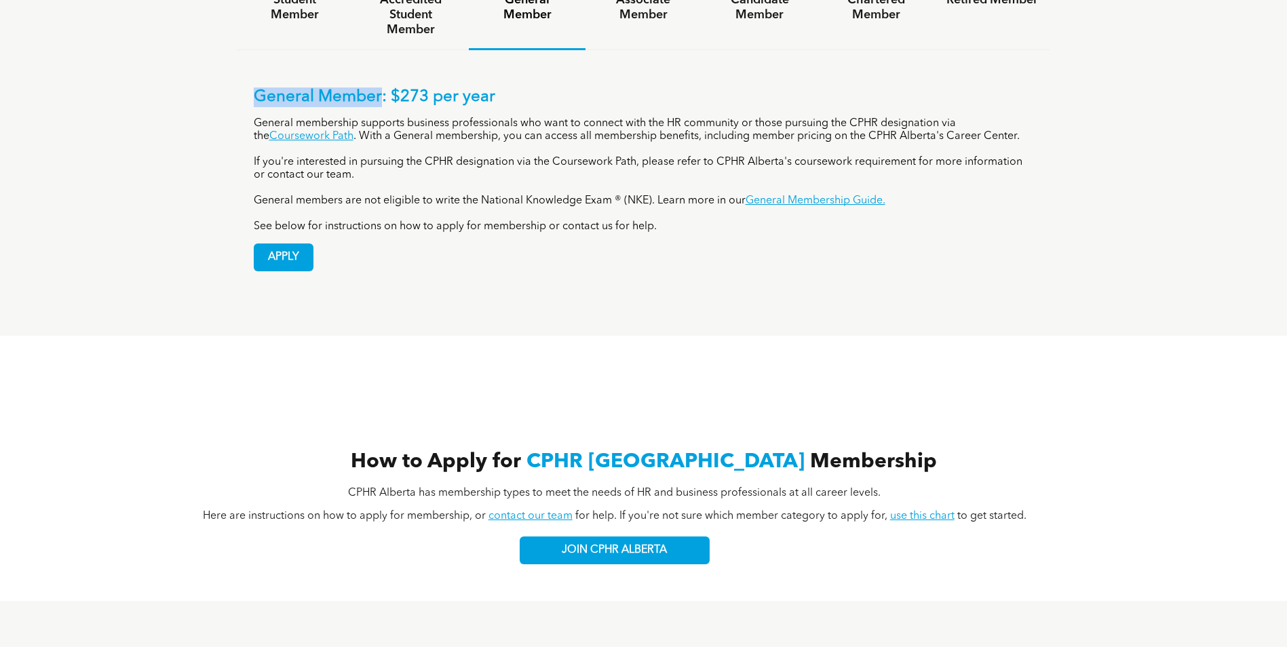
scroll to position [1080, 0]
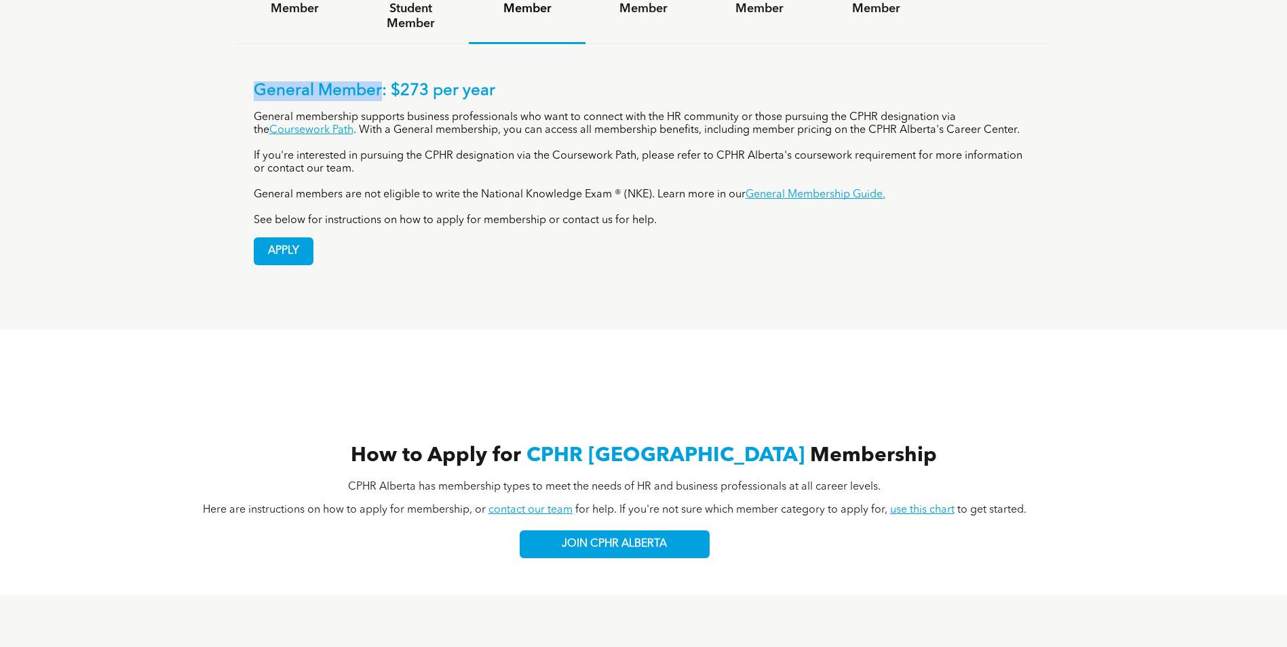
click at [928, 505] on link "use this chart" at bounding box center [922, 510] width 64 height 11
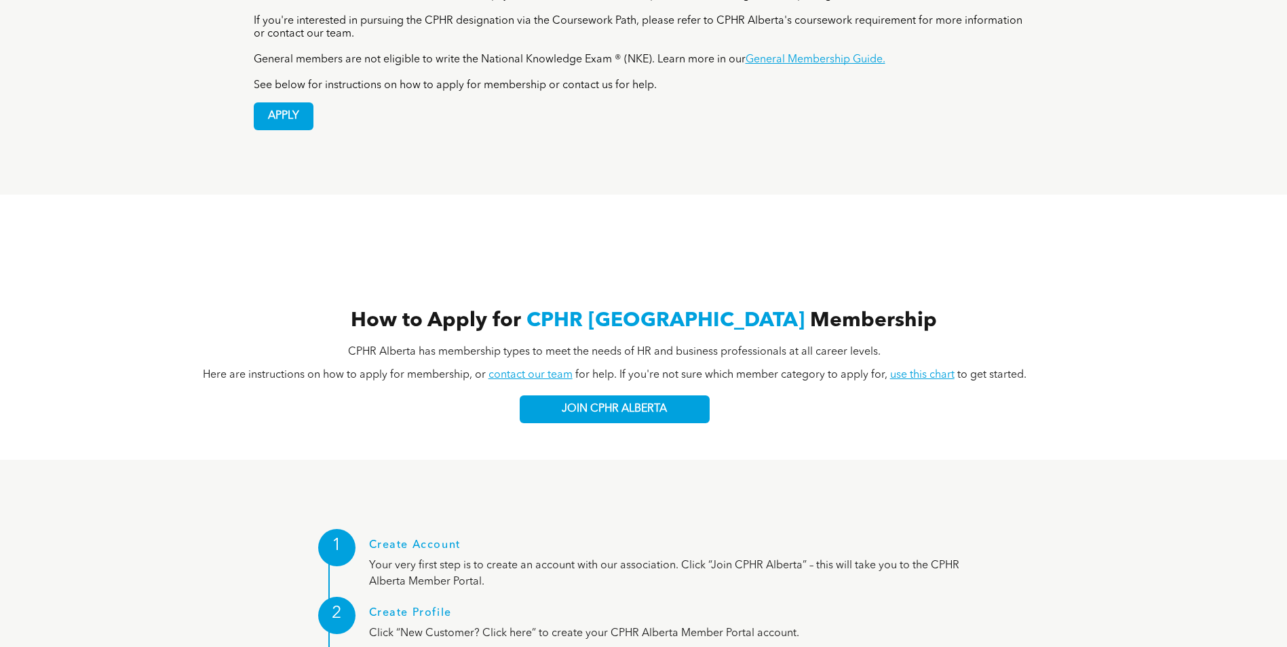
scroll to position [1216, 0]
click at [529, 369] on link "contact our team" at bounding box center [531, 374] width 84 height 11
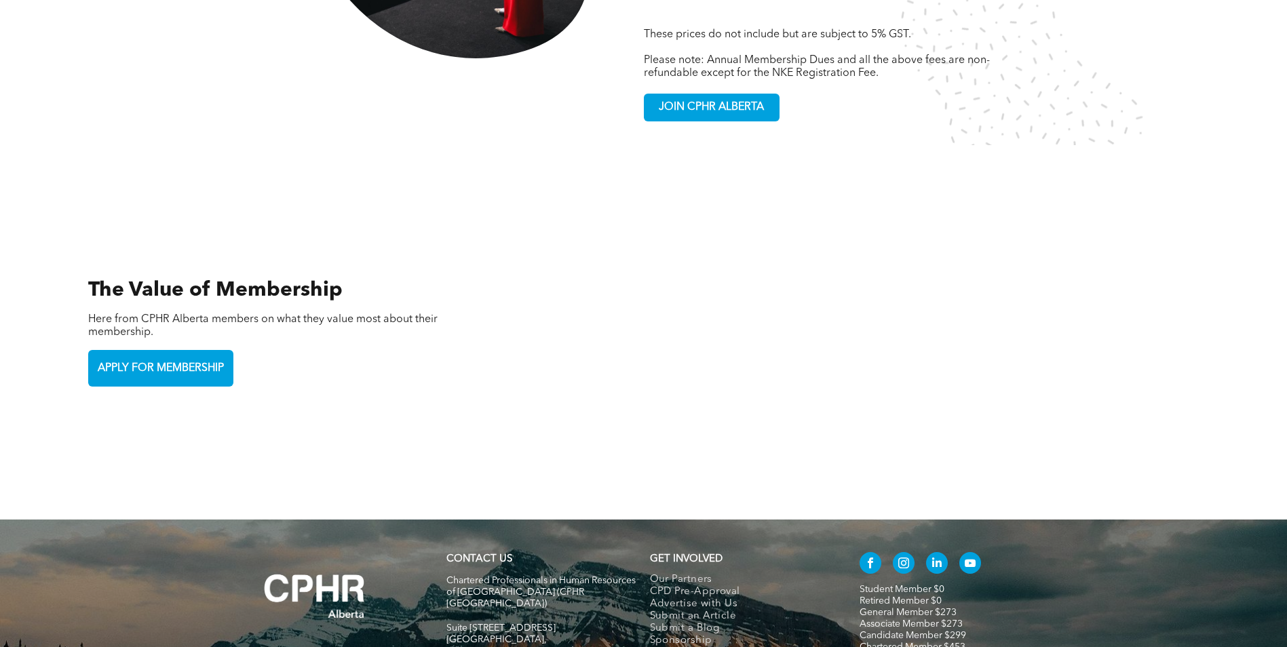
scroll to position [2913, 0]
